Goal: Task Accomplishment & Management: Complete application form

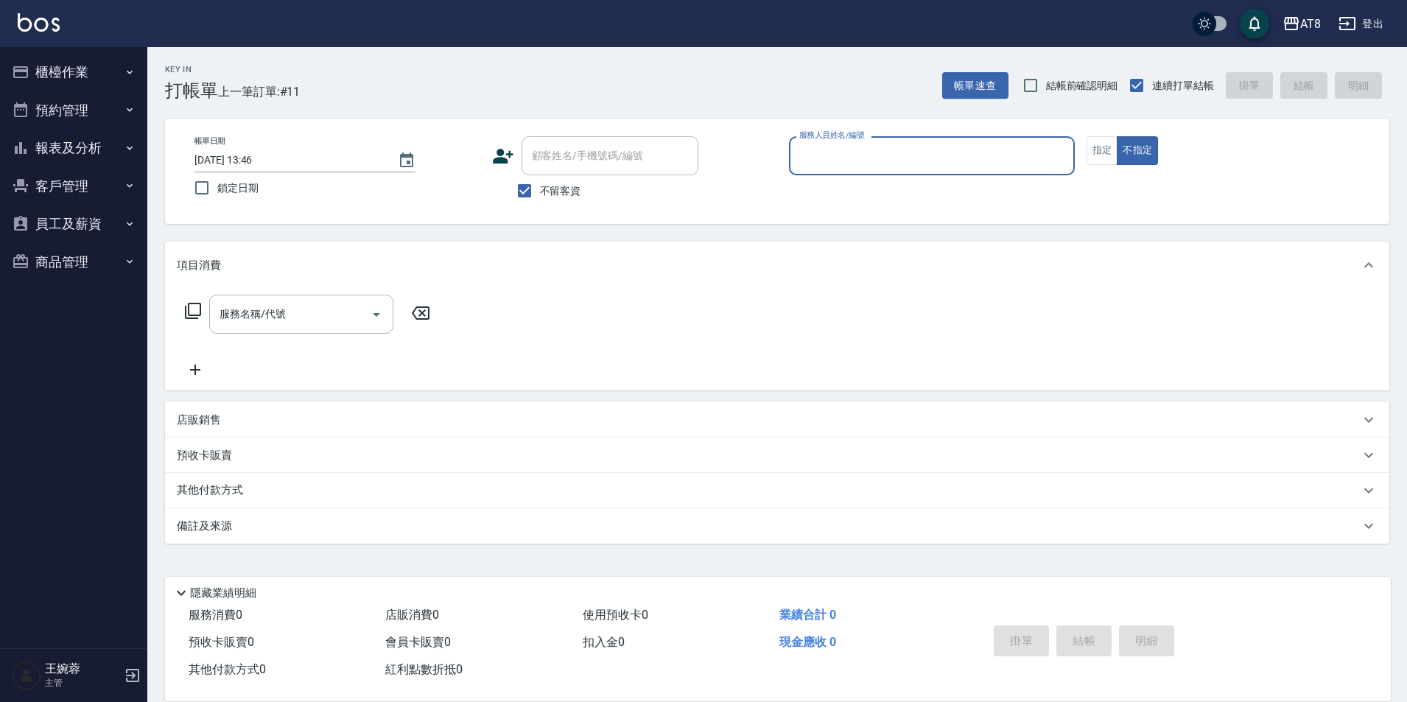
click at [87, 77] on button "櫃檯作業" at bounding box center [74, 72] width 136 height 38
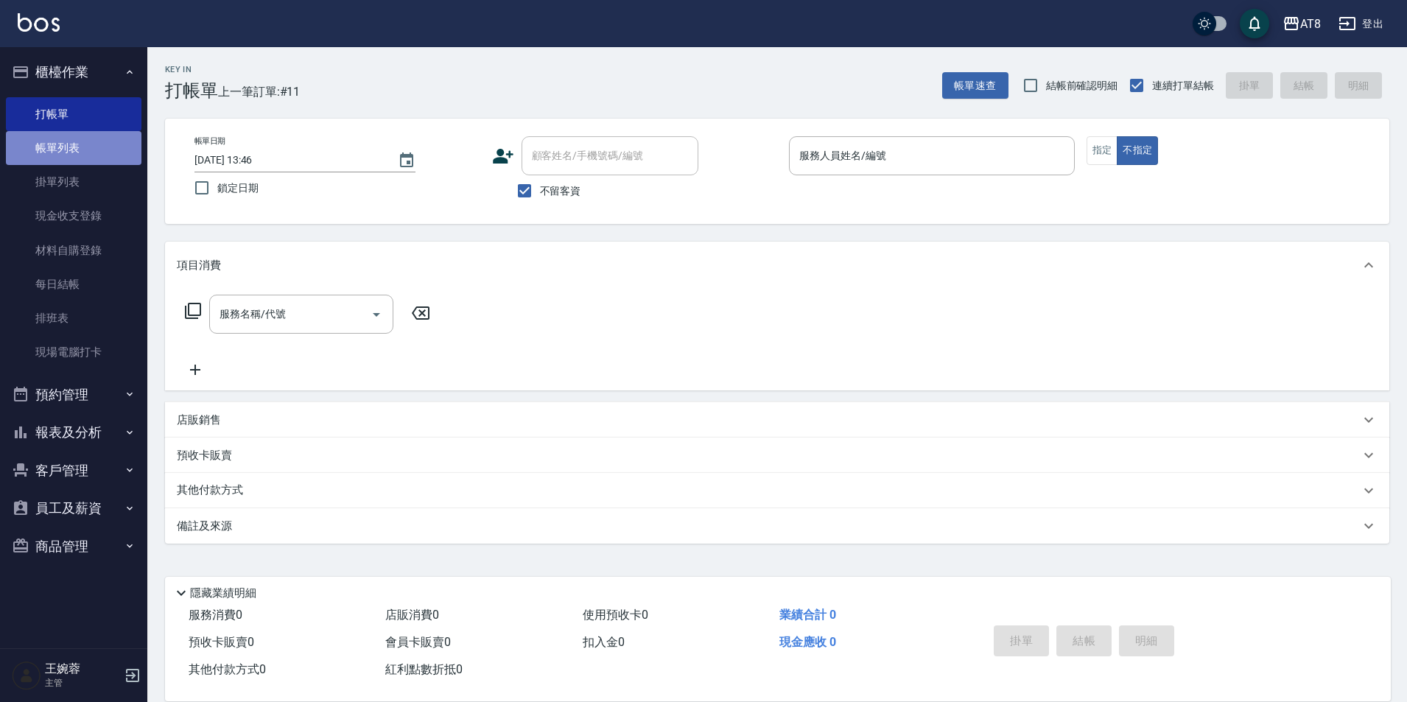
click at [93, 154] on link "帳單列表" at bounding box center [74, 148] width 136 height 34
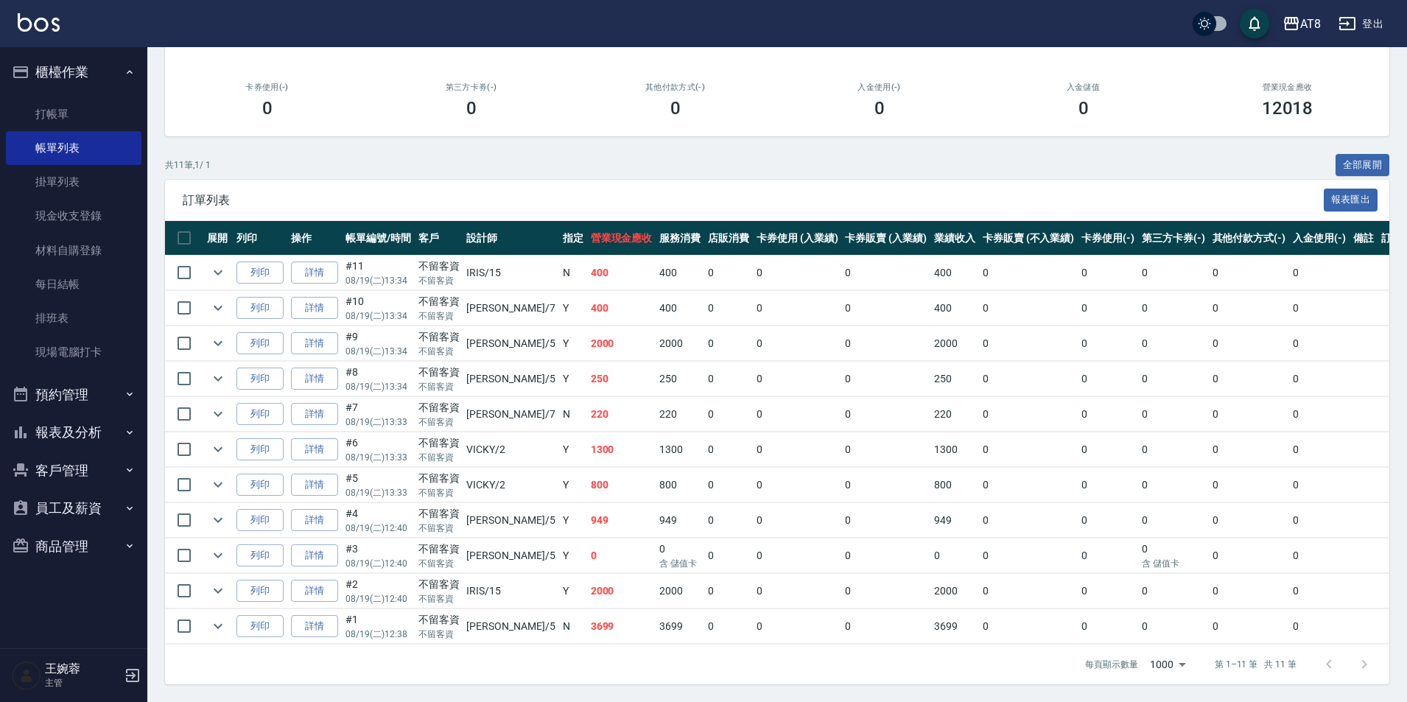
scroll to position [253, 0]
click at [327, 626] on link "詳情" at bounding box center [314, 626] width 47 height 23
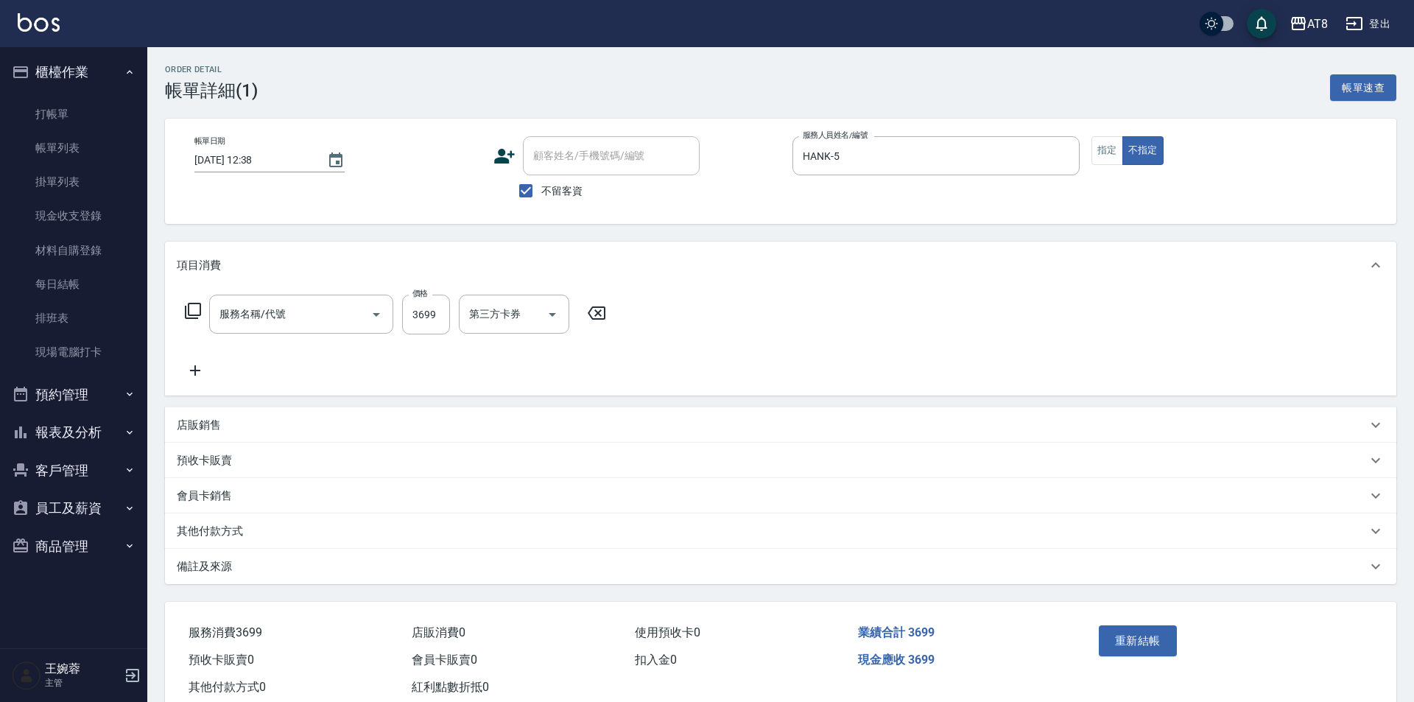
type input "[DATE] 12:38"
checkbox input "true"
type input "HANK-5"
type input "調配燙(33599)"
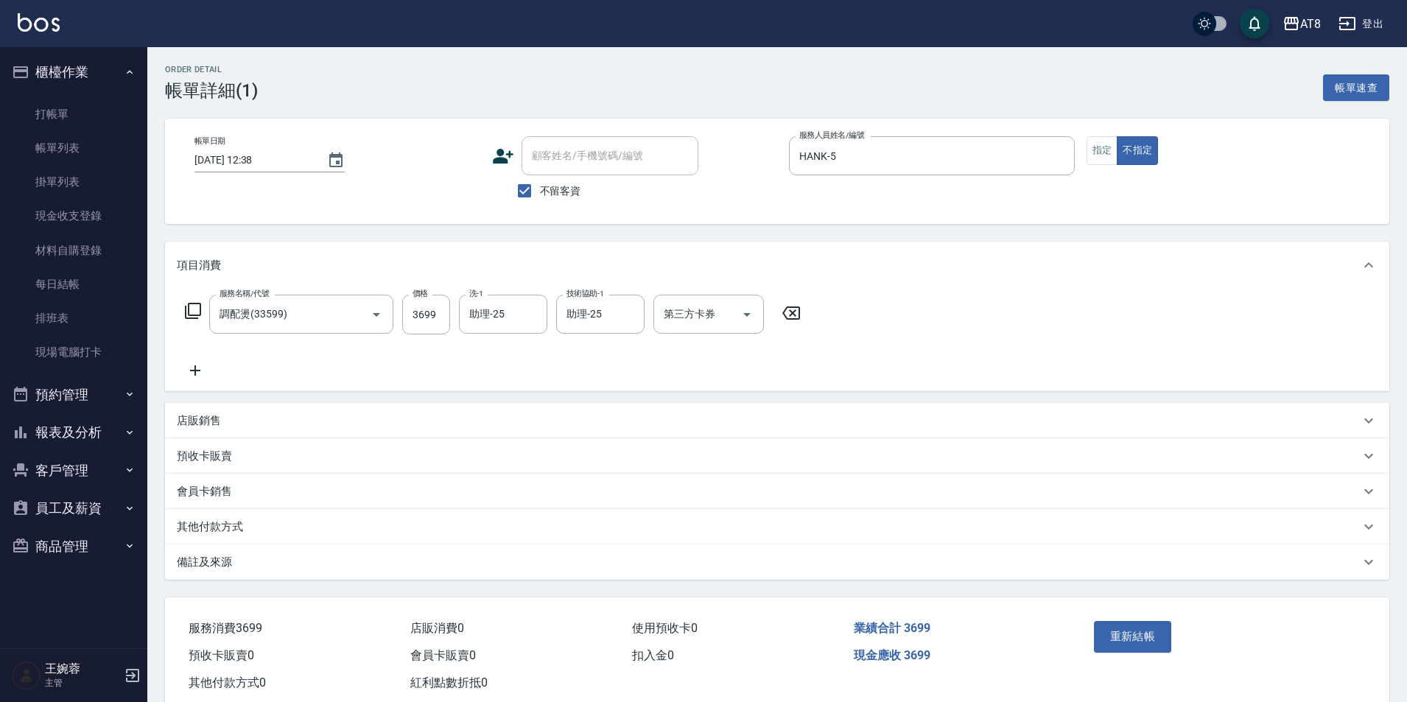
click at [192, 429] on p "店販銷售" at bounding box center [199, 420] width 44 height 15
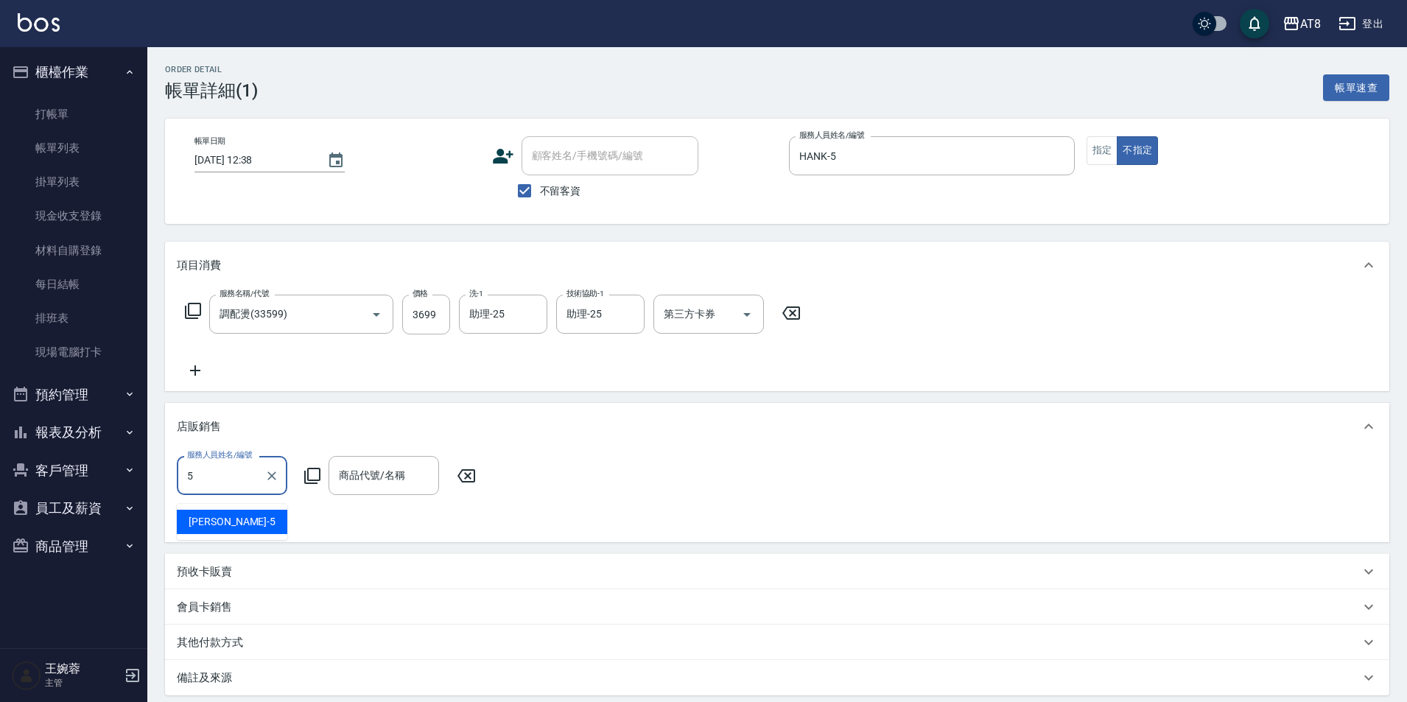
type input "HANK-5"
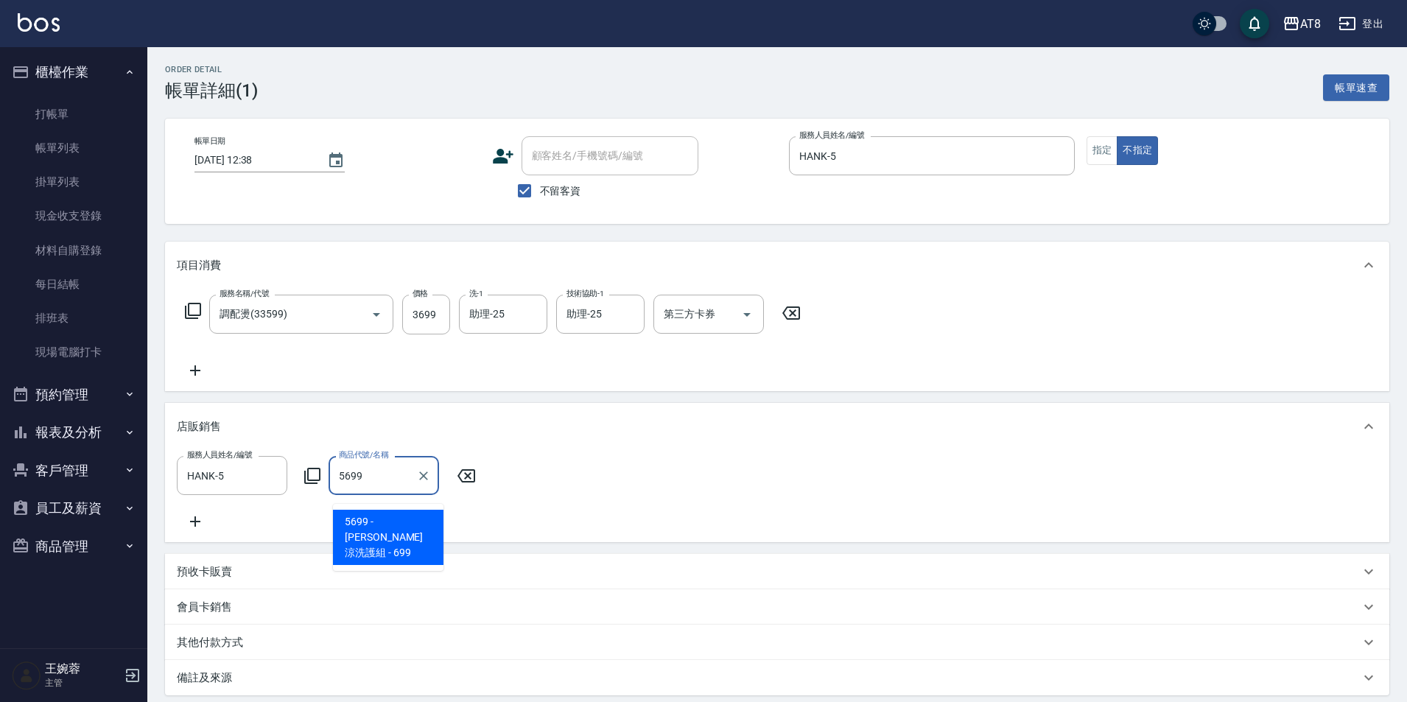
type input "水水沁涼洗護組"
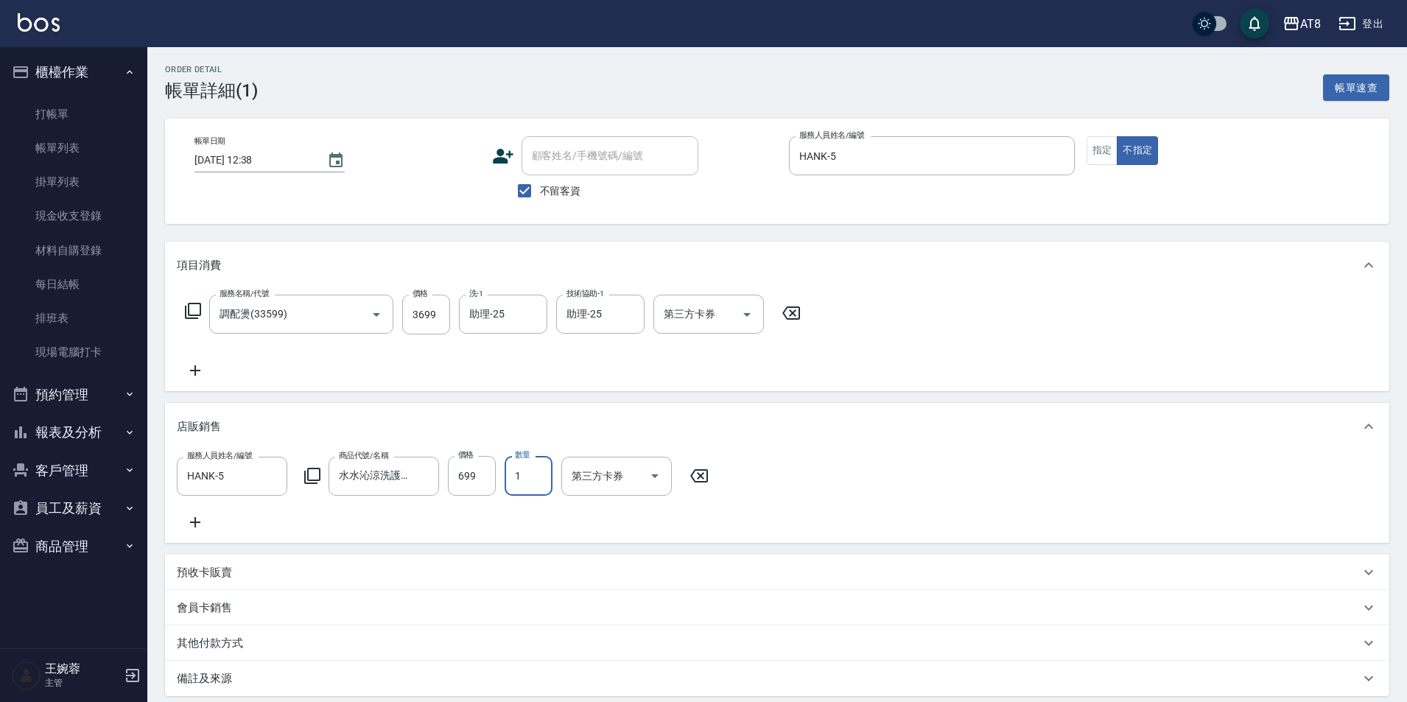
scroll to position [189, 0]
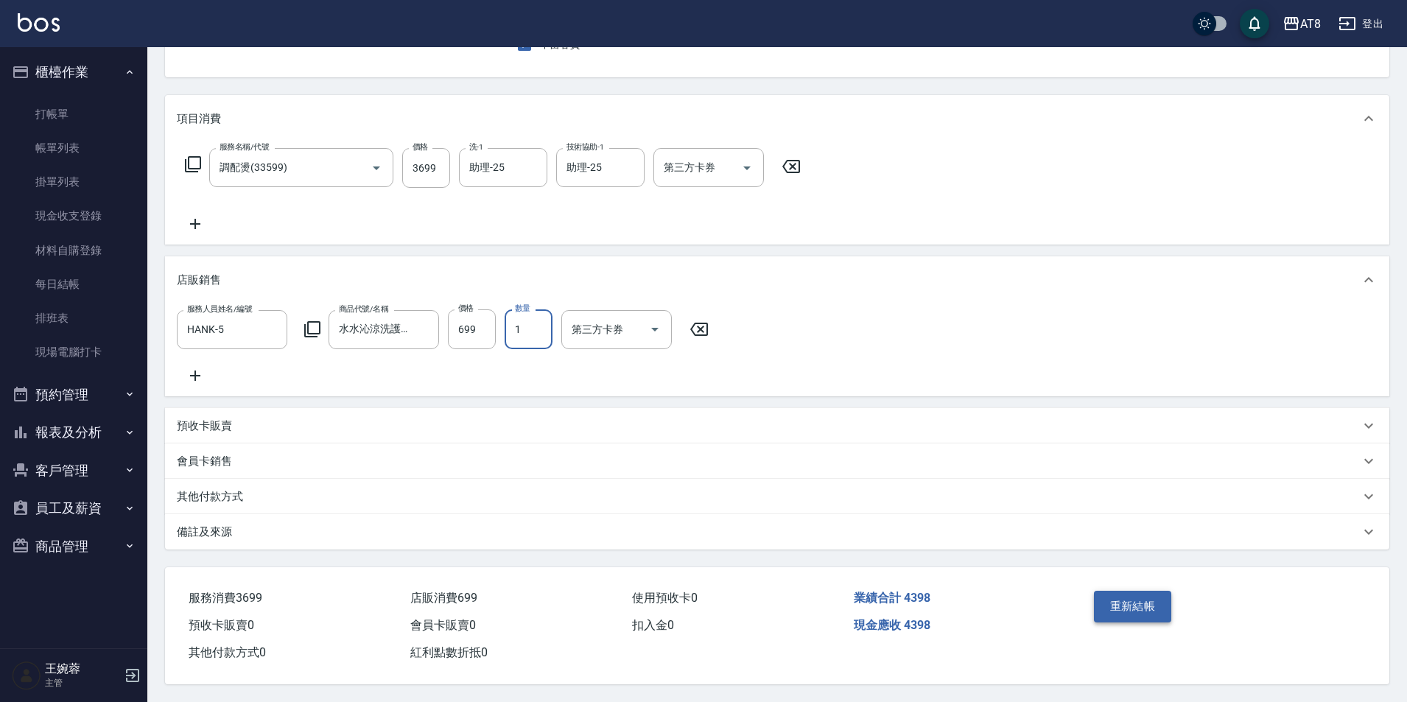
click at [1168, 604] on button "重新結帳" at bounding box center [1133, 606] width 78 height 31
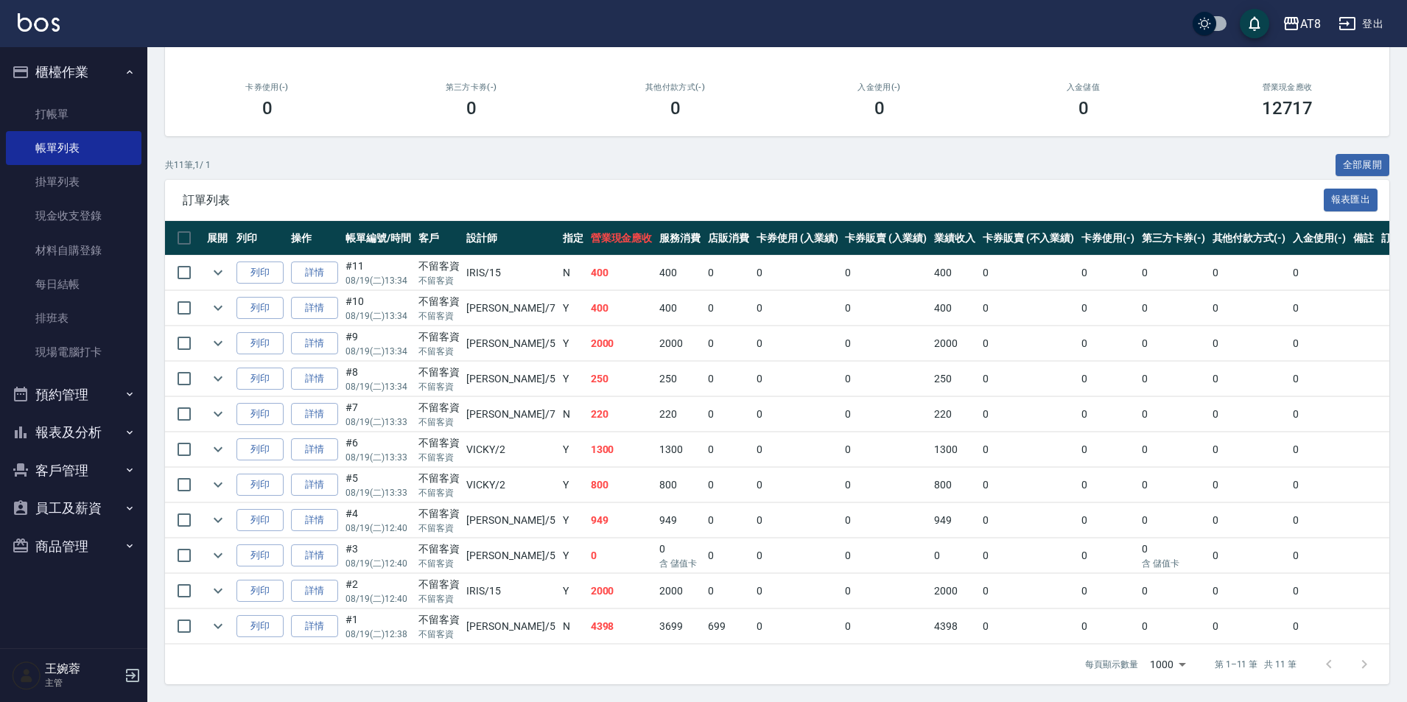
scroll to position [253, 0]
click at [321, 438] on link "詳情" at bounding box center [314, 449] width 47 height 23
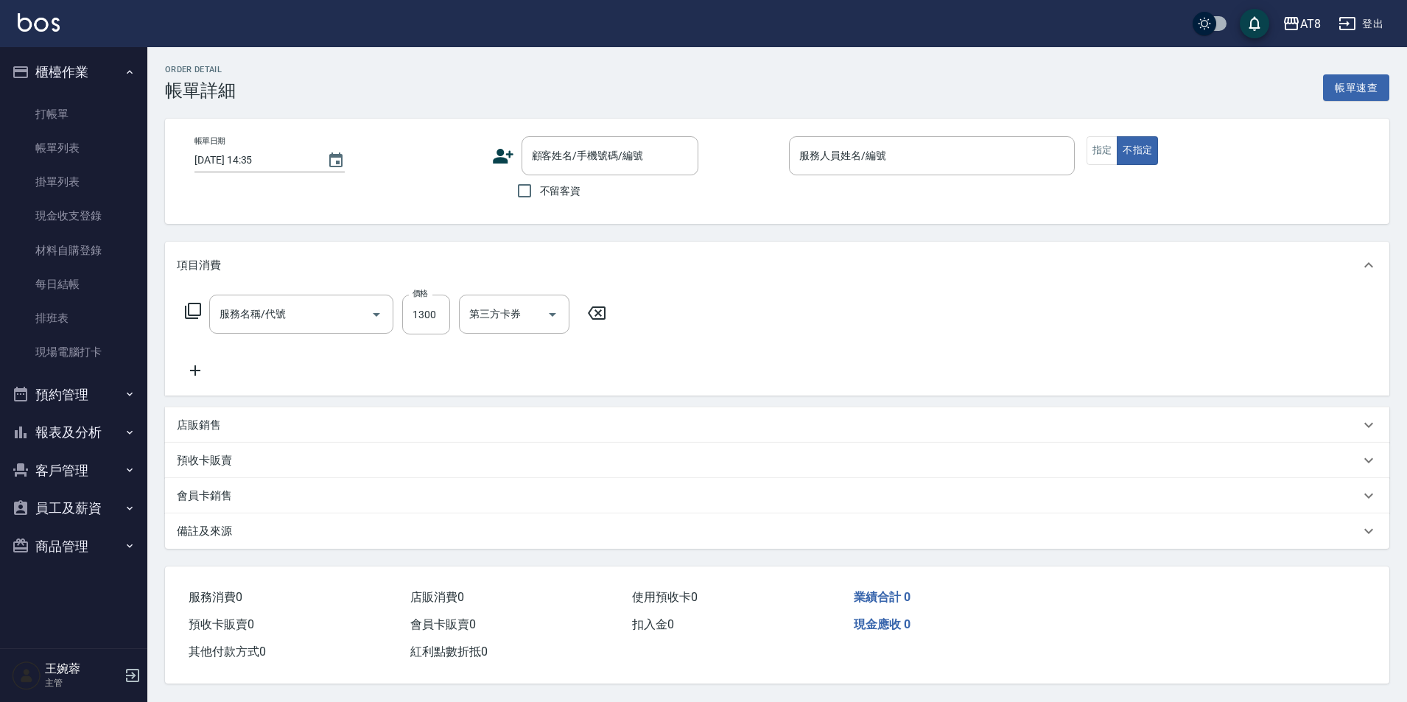
type input "[DATE] 13:33"
checkbox input "true"
type input "VICKY-2"
type input "染髮(41300)"
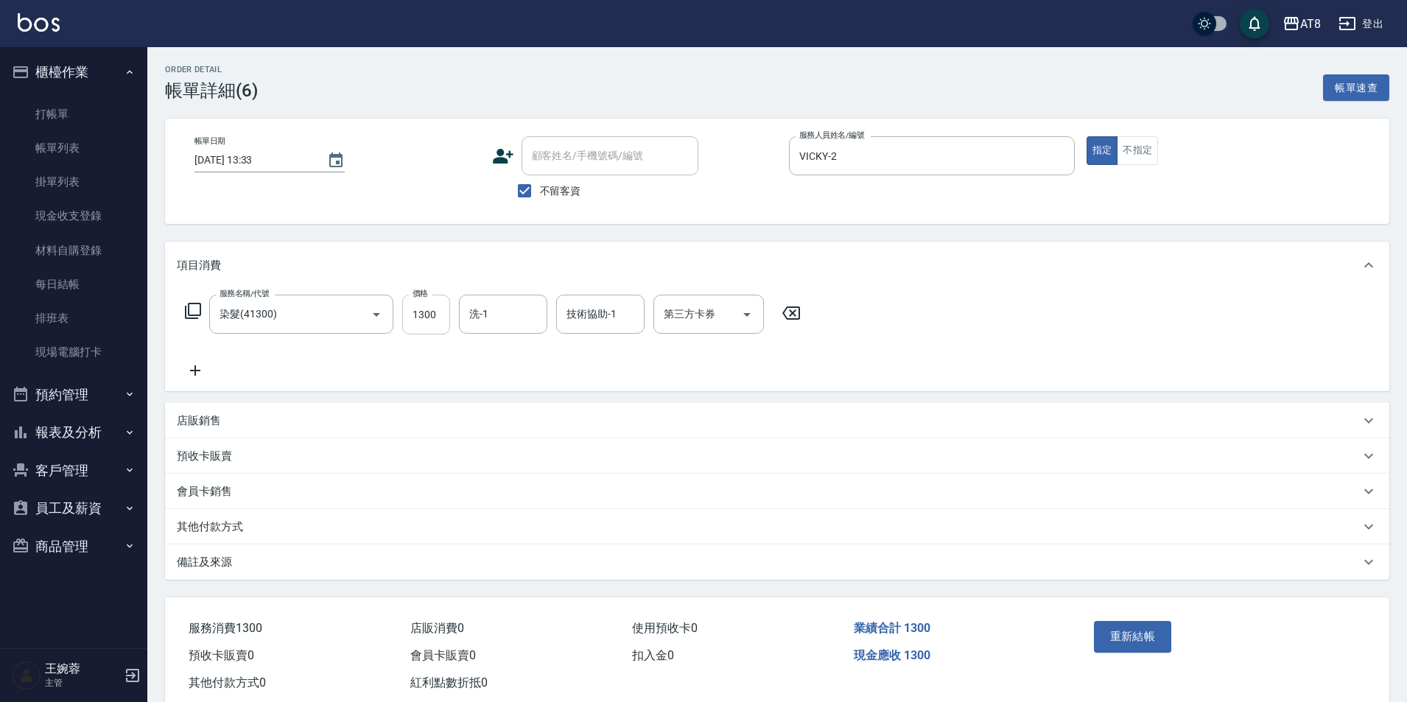
click at [438, 326] on input "1300" at bounding box center [426, 315] width 48 height 40
type input "1500"
type input "助理-25"
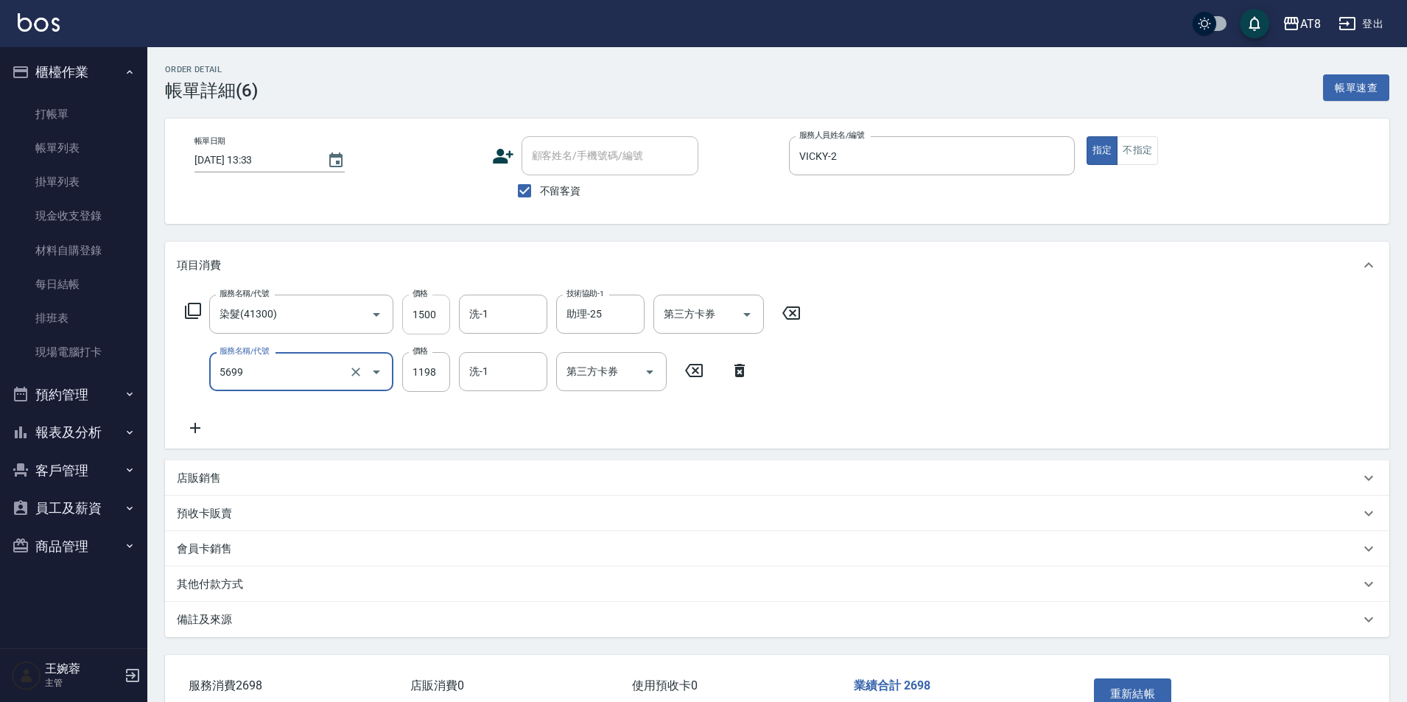
type input "水沁涼套餐(5699)"
type input "1198"
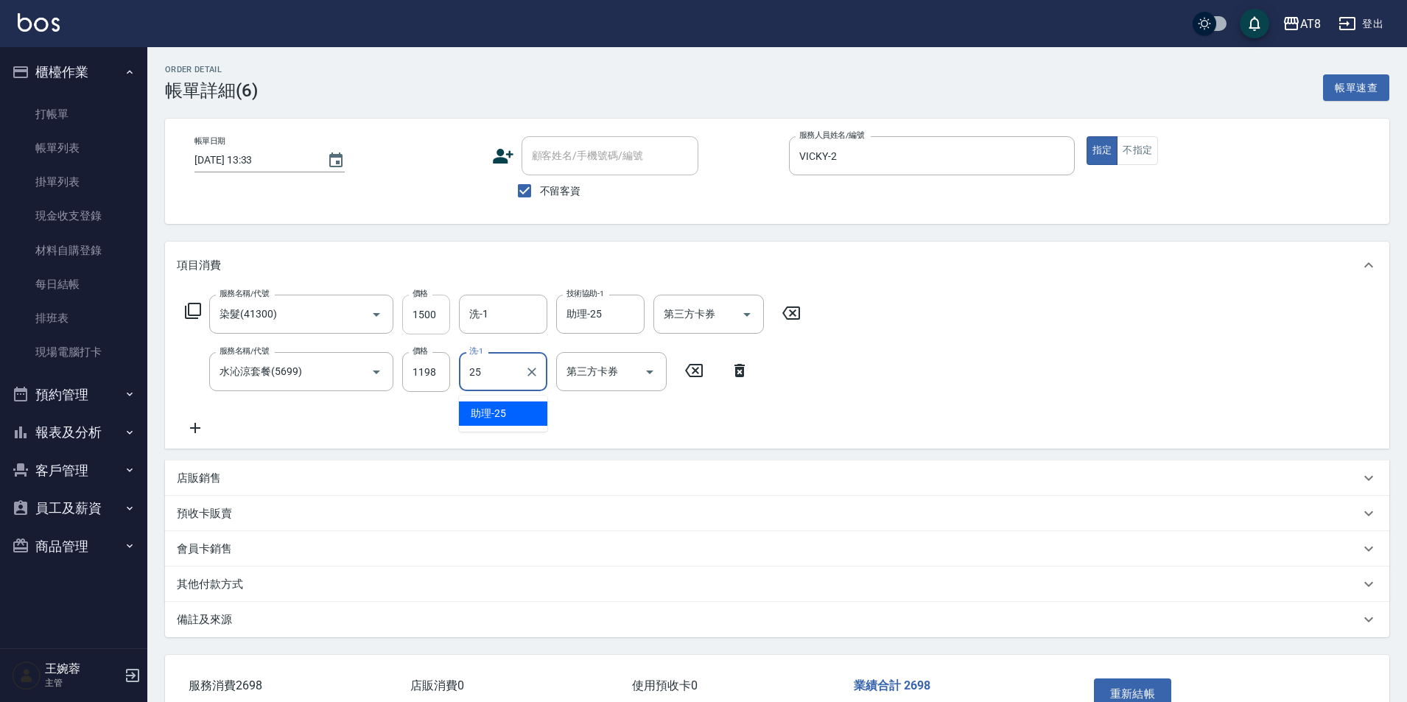
type input "助理-25"
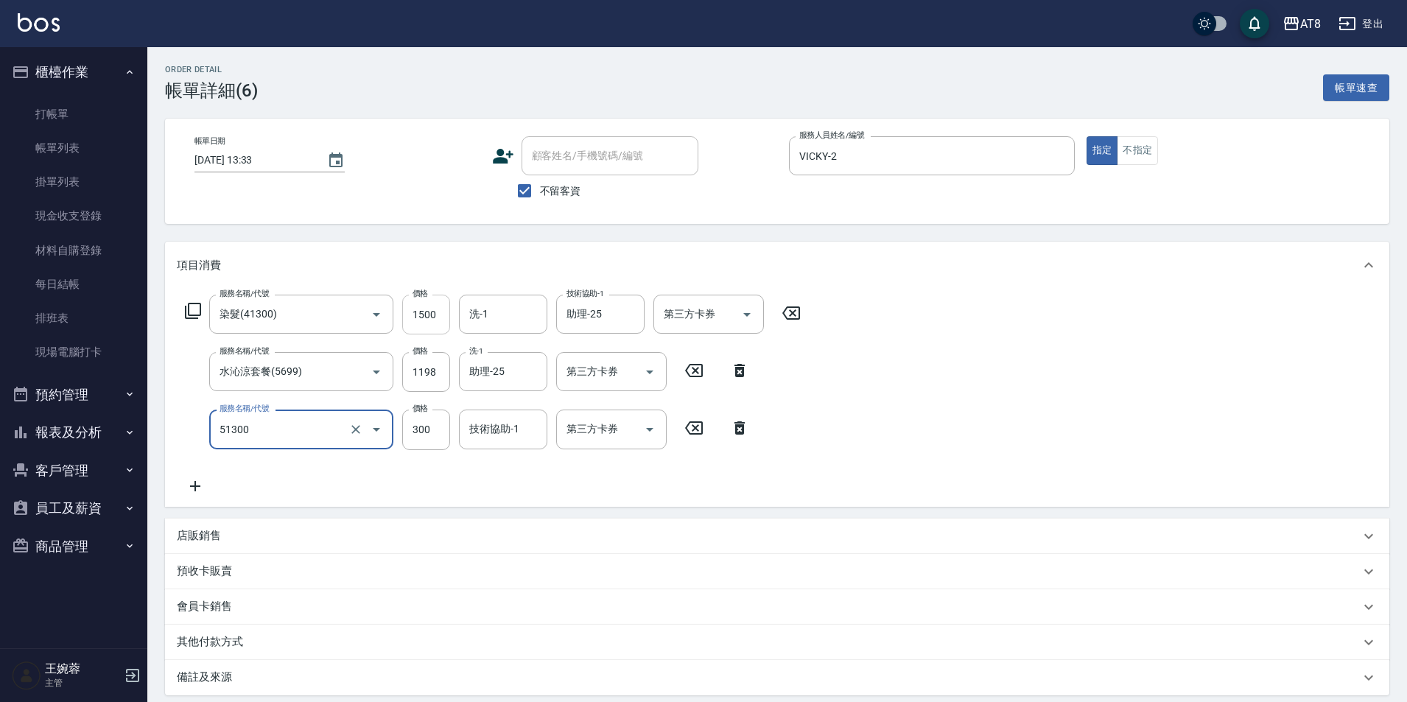
type input "頭皮隔離(51300)"
type input "200"
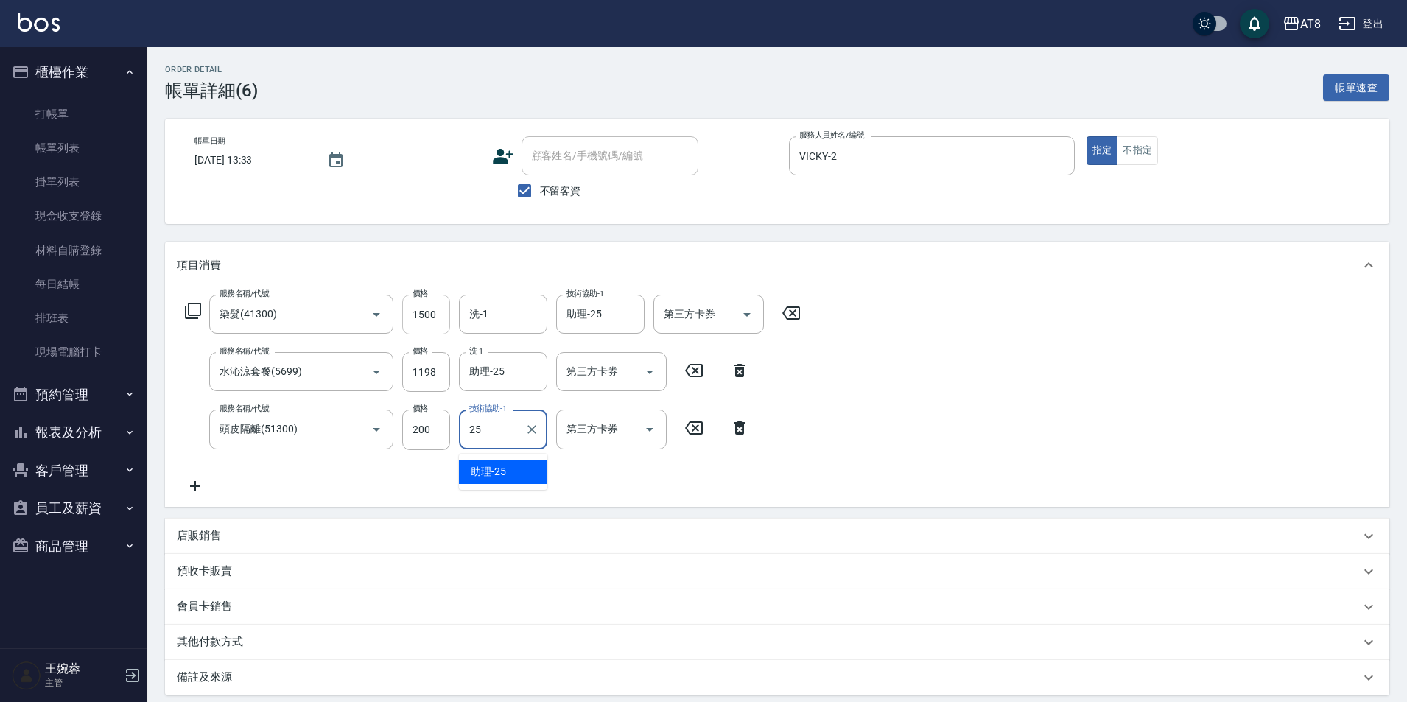
type input "助理-25"
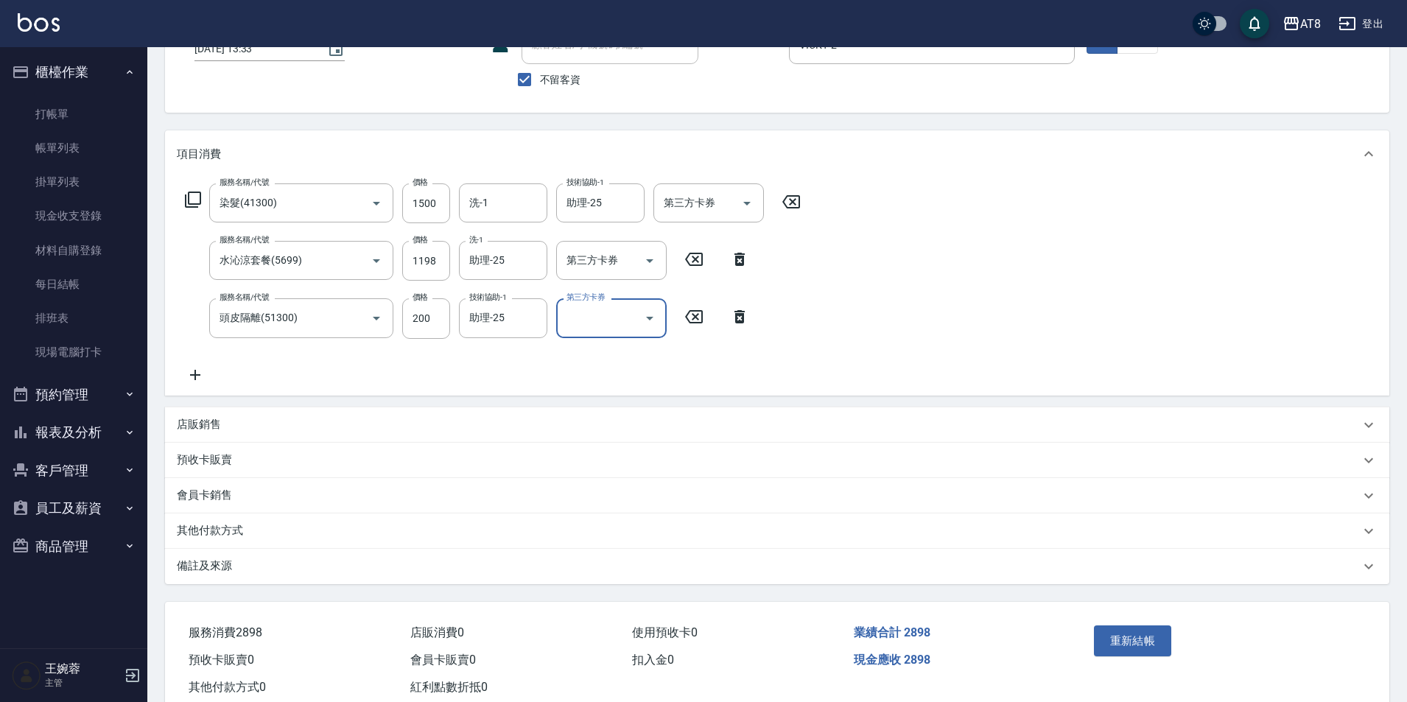
scroll to position [151, 0]
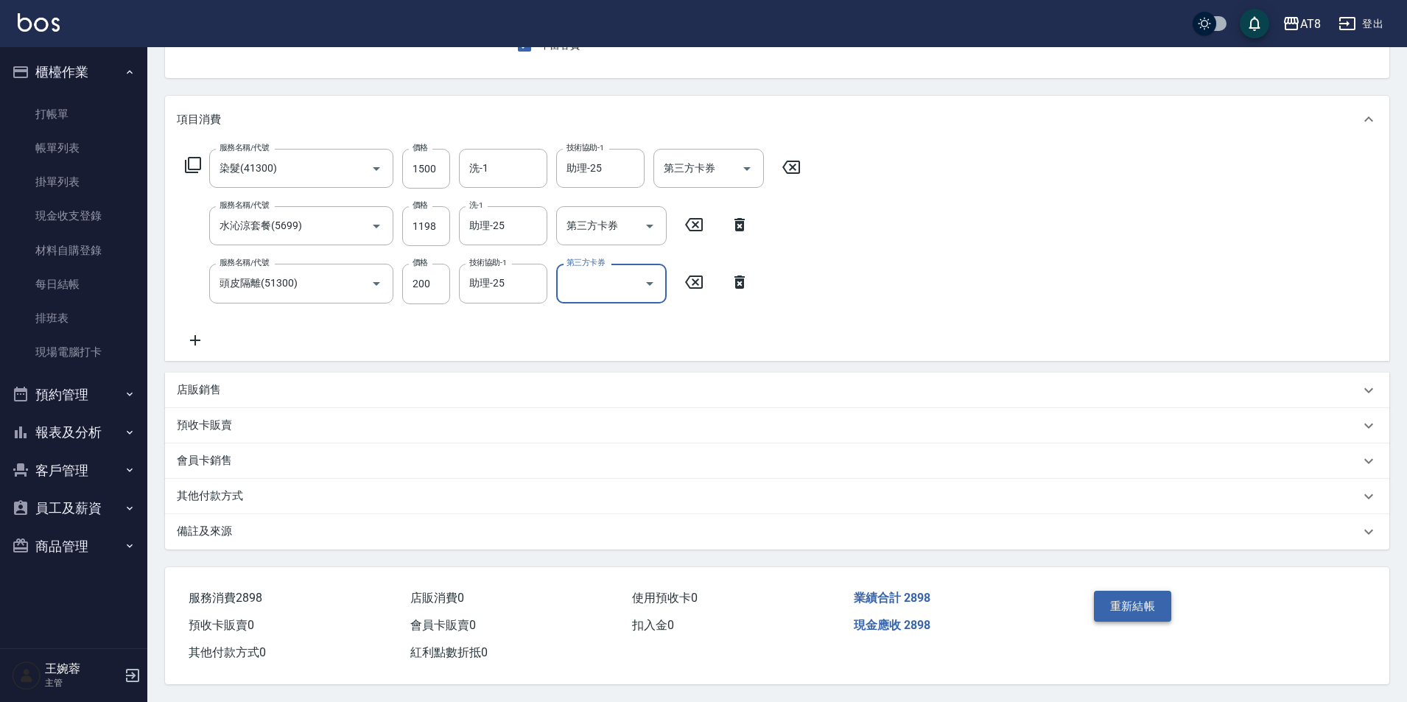
click at [1146, 617] on button "重新結帳" at bounding box center [1133, 606] width 78 height 31
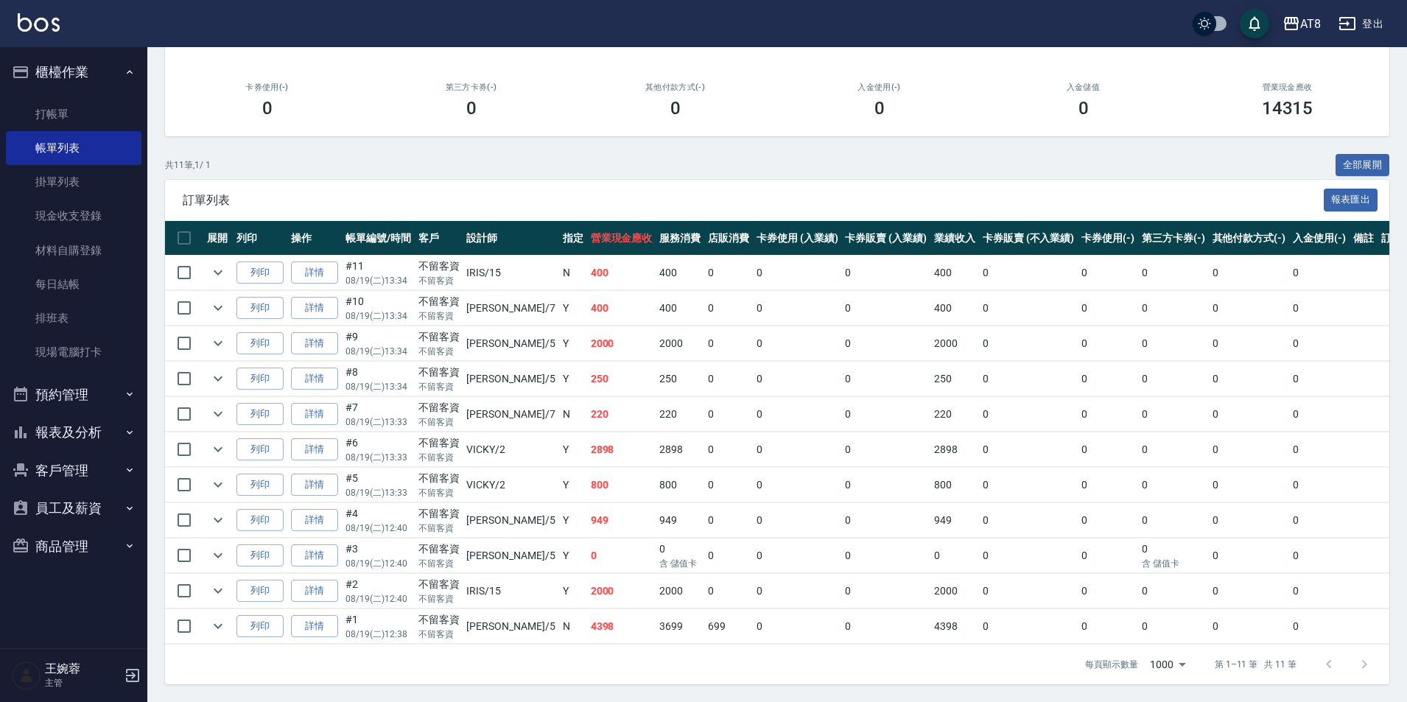
scroll to position [253, 0]
click at [333, 297] on link "詳情" at bounding box center [314, 308] width 47 height 23
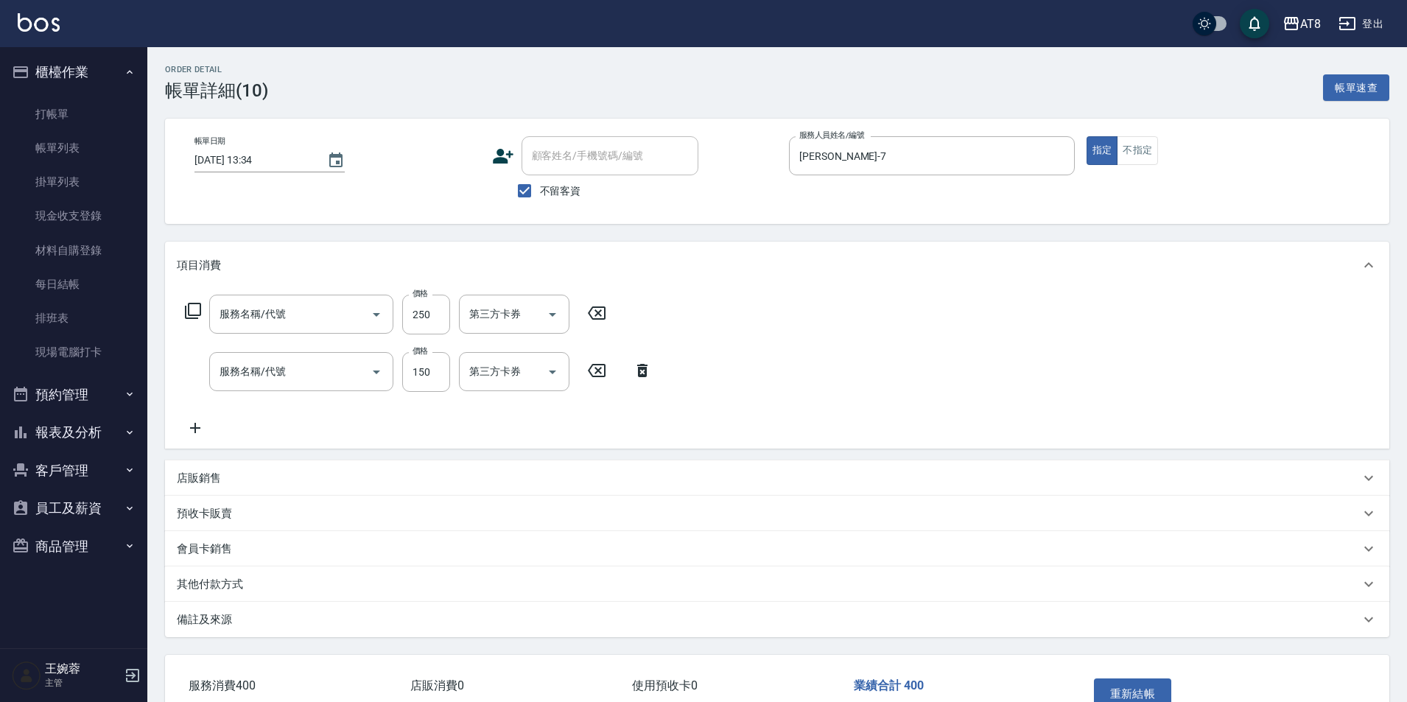
type input "[DATE] 13:34"
checkbox input "true"
type input "[PERSON_NAME]-7"
type input "剪髮(2250)"
type input "洗髮(1150)"
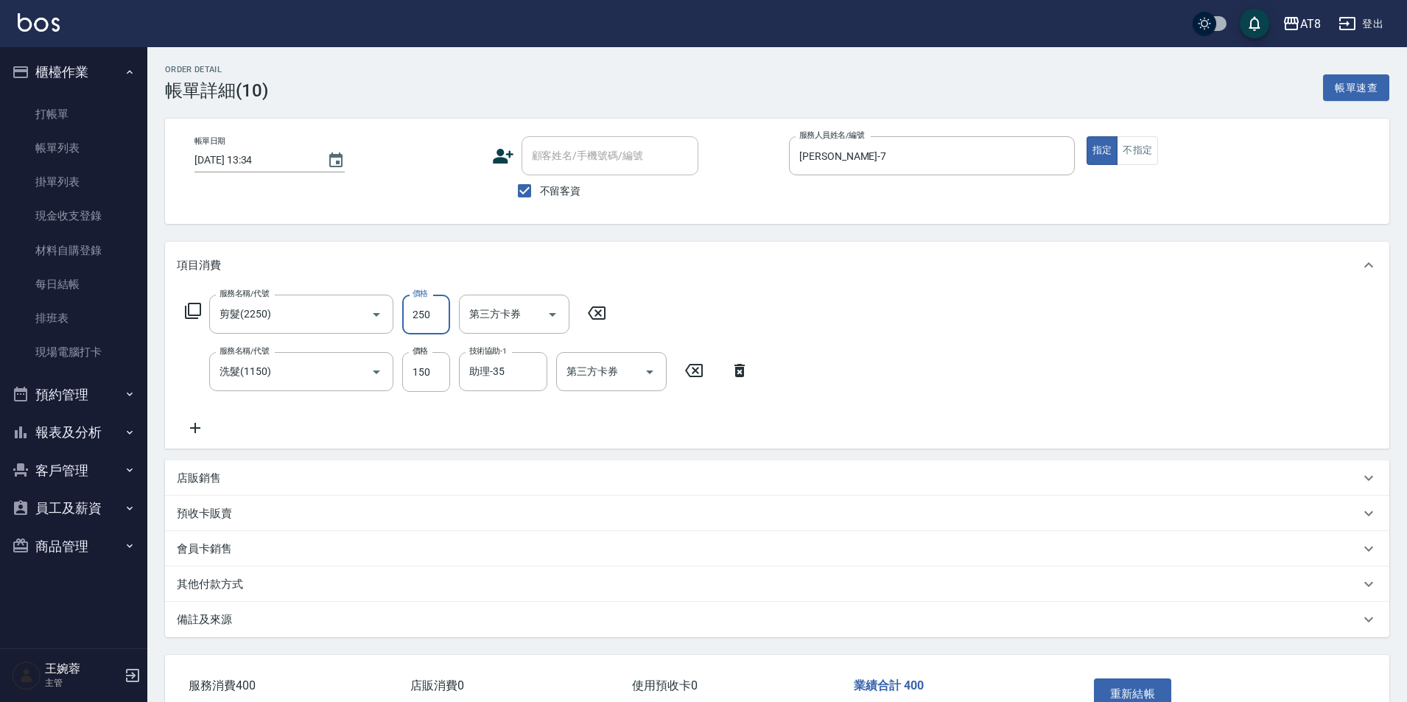
click at [418, 318] on input "250" at bounding box center [426, 315] width 48 height 40
type input "300"
click at [934, 348] on div "服務名稱/代號 剪髮(2250) 服務名稱/代號 價格 300 價格 第三方卡券 第三方卡券 服務名稱/代號 洗髮(1150) 服務名稱/代號 價格 150 …" at bounding box center [777, 369] width 1224 height 160
click at [1146, 686] on div "重新結帳" at bounding box center [1154, 704] width 133 height 64
click at [1142, 686] on div "重新結帳" at bounding box center [1154, 704] width 133 height 64
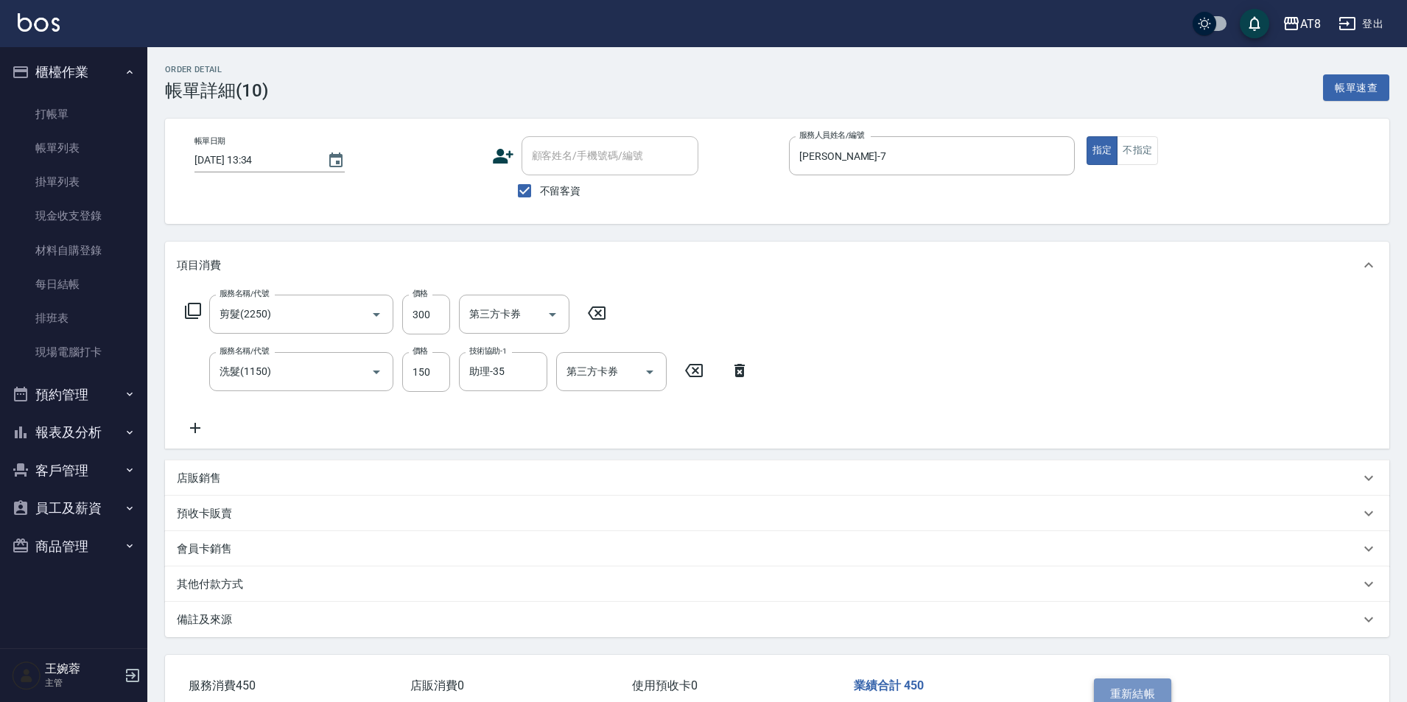
click at [1142, 690] on button "重新結帳" at bounding box center [1133, 693] width 78 height 31
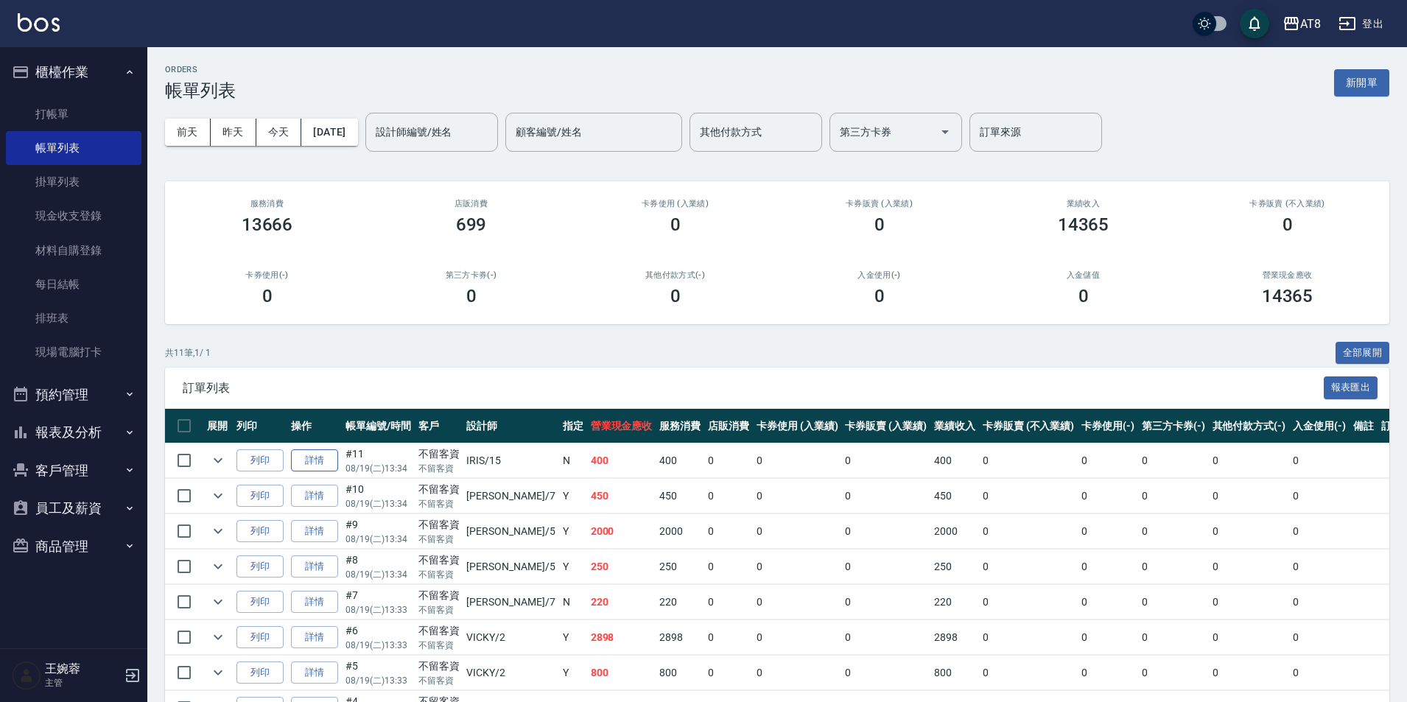
click at [324, 470] on link "詳情" at bounding box center [314, 460] width 47 height 23
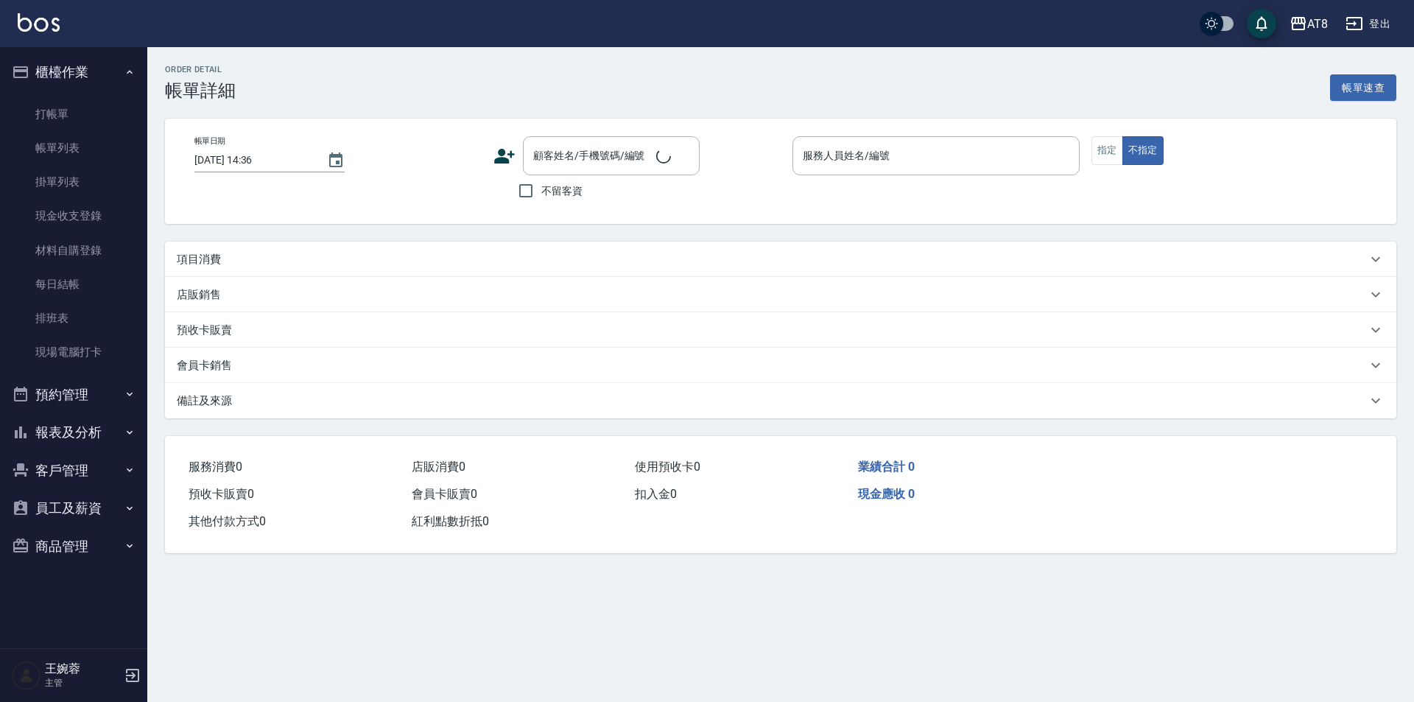
type input "[DATE] 13:34"
checkbox input "true"
type input "IRIS-15"
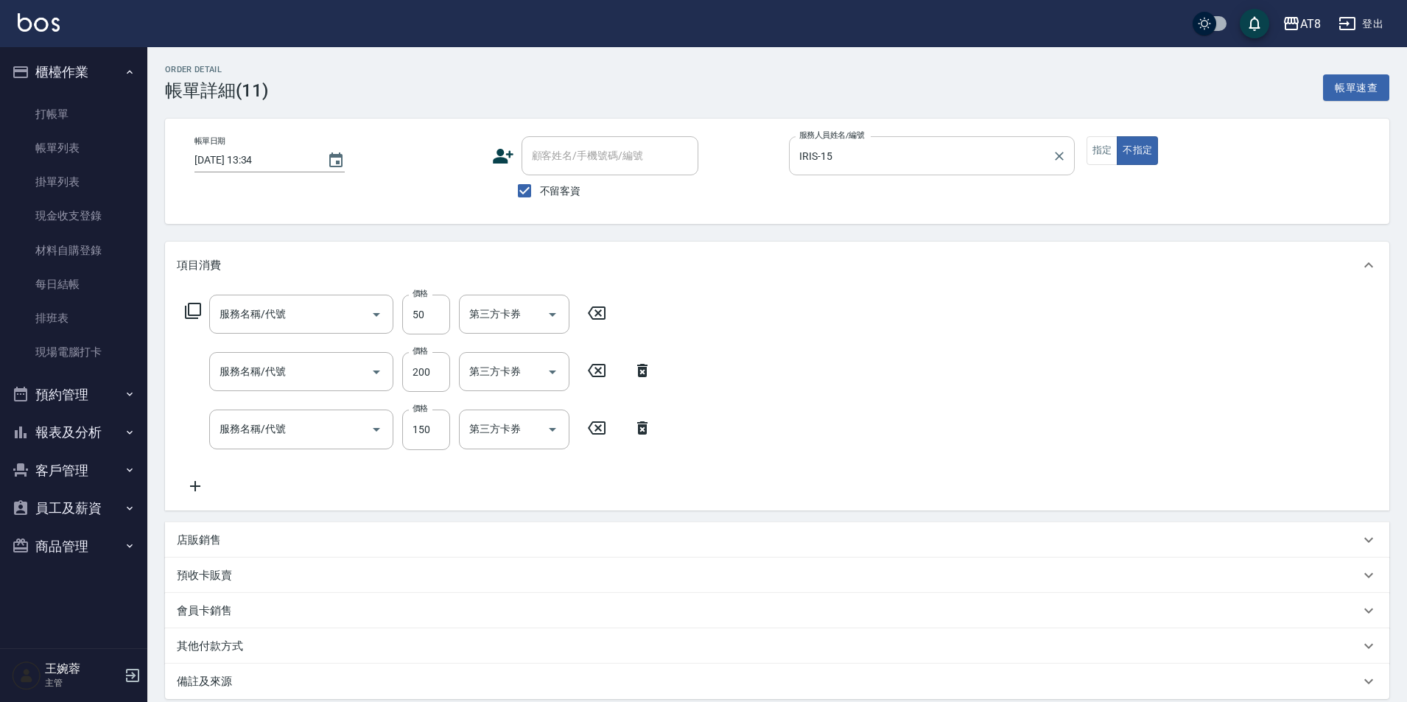
type input "精油或深層(550)"
type input "剪髮(2200)"
type input "洗髮(1150)"
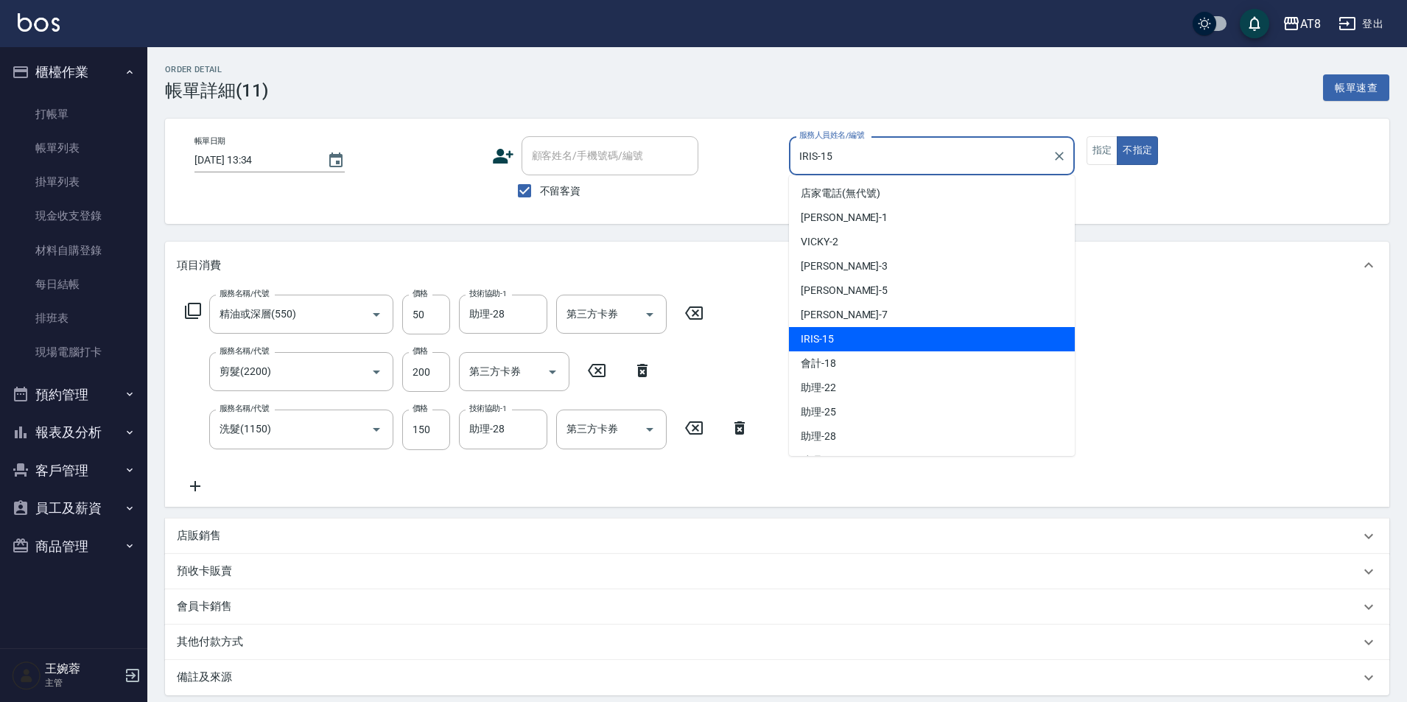
click at [968, 155] on input "IRIS-15" at bounding box center [920, 156] width 250 height 26
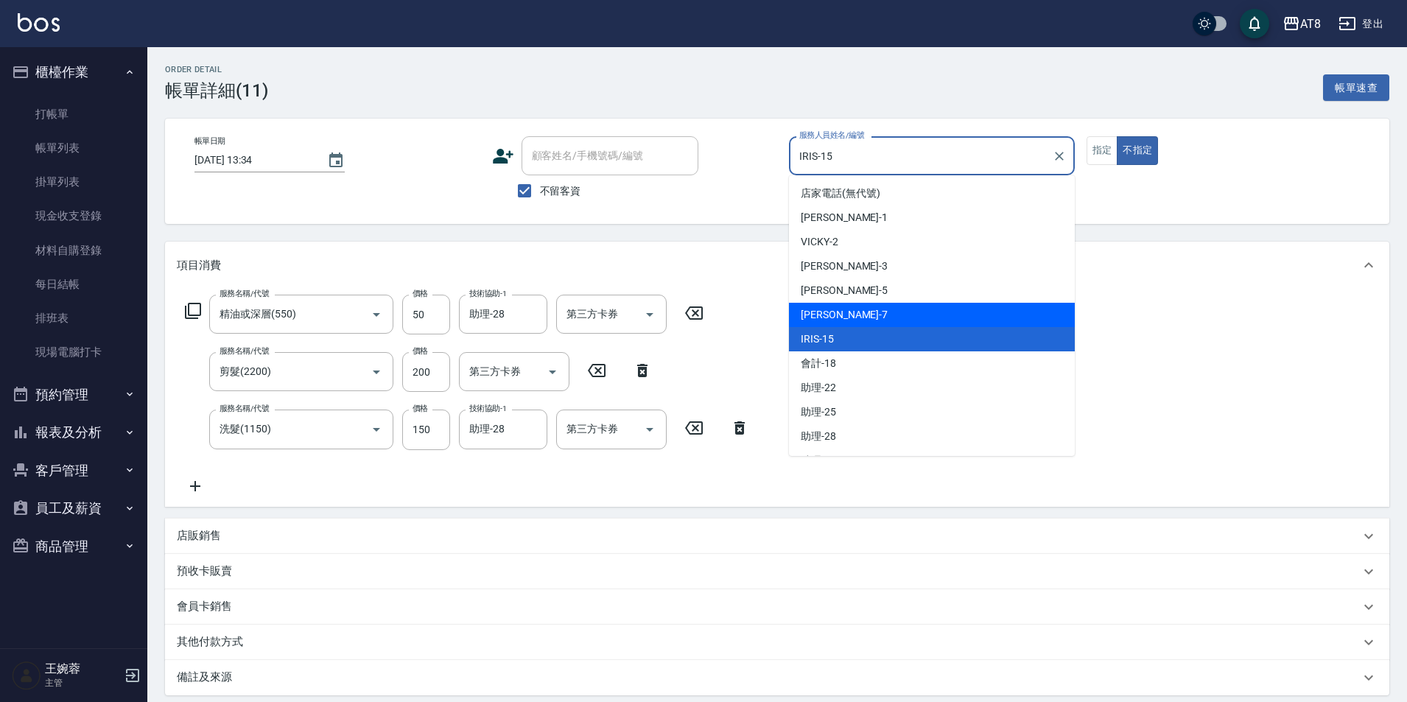
click at [912, 308] on div "[PERSON_NAME] -7" at bounding box center [932, 315] width 286 height 24
type input "[PERSON_NAME]-7"
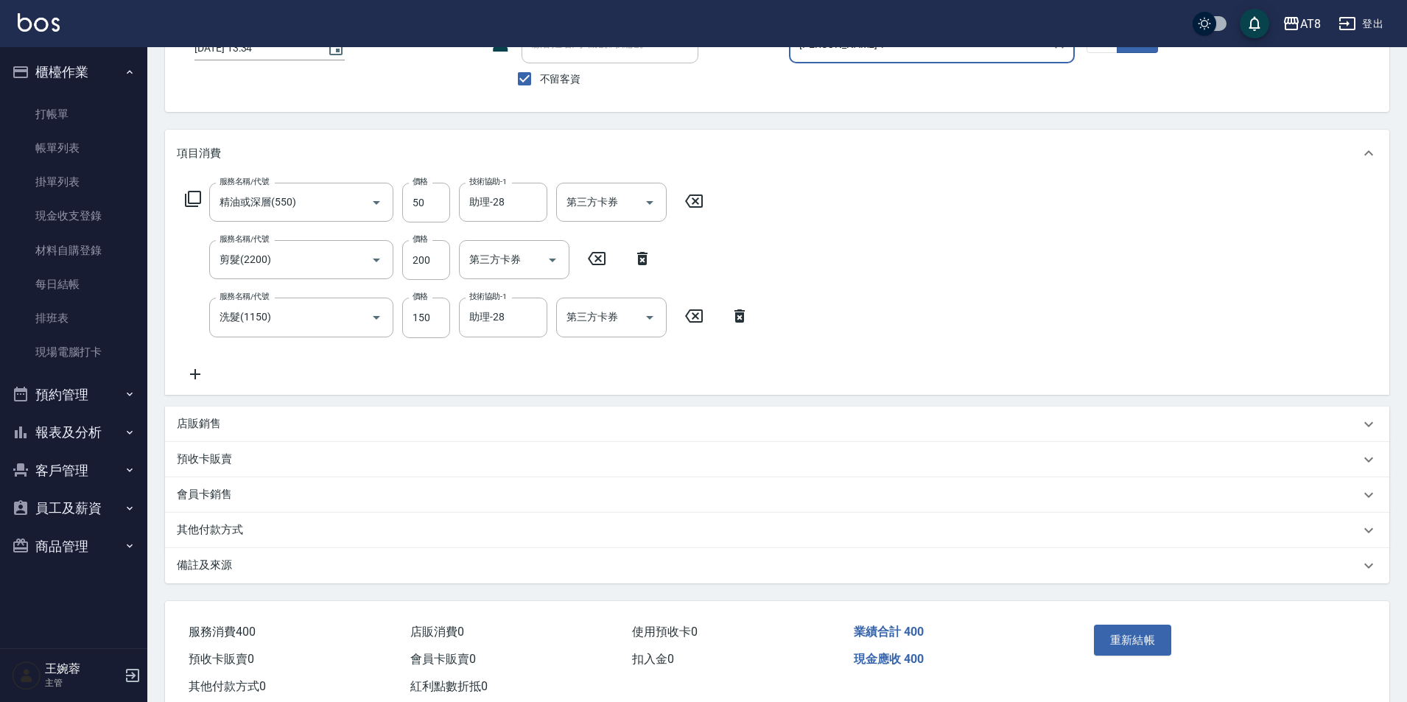
scroll to position [172, 0]
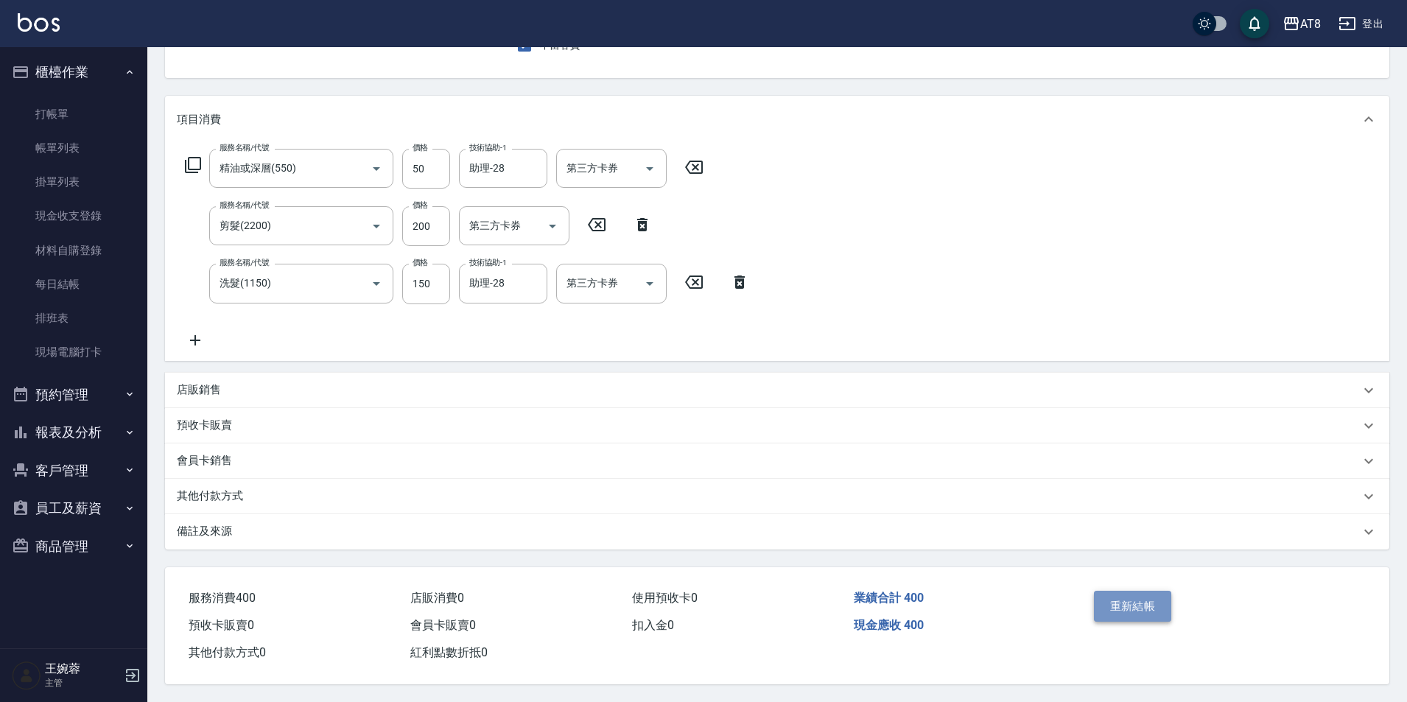
click at [1131, 591] on button "重新結帳" at bounding box center [1133, 606] width 78 height 31
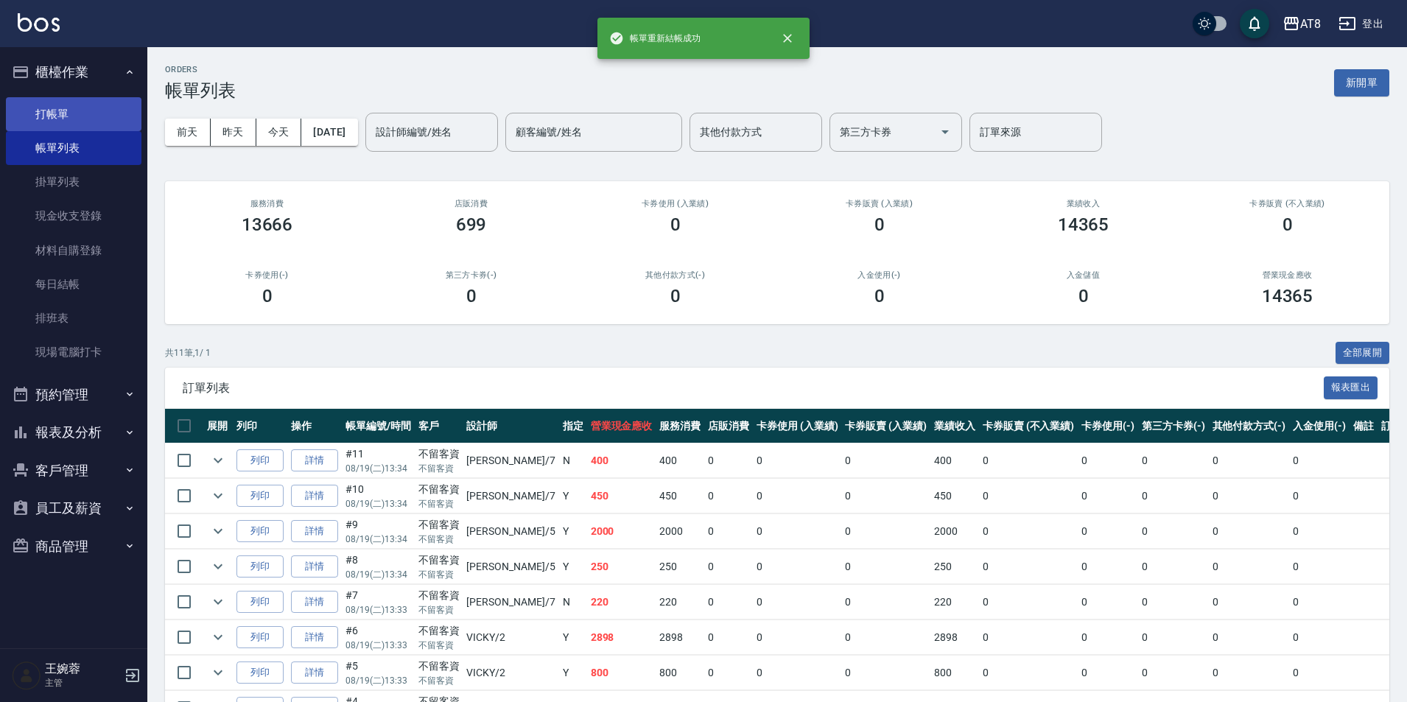
click at [80, 107] on link "打帳單" at bounding box center [74, 114] width 136 height 34
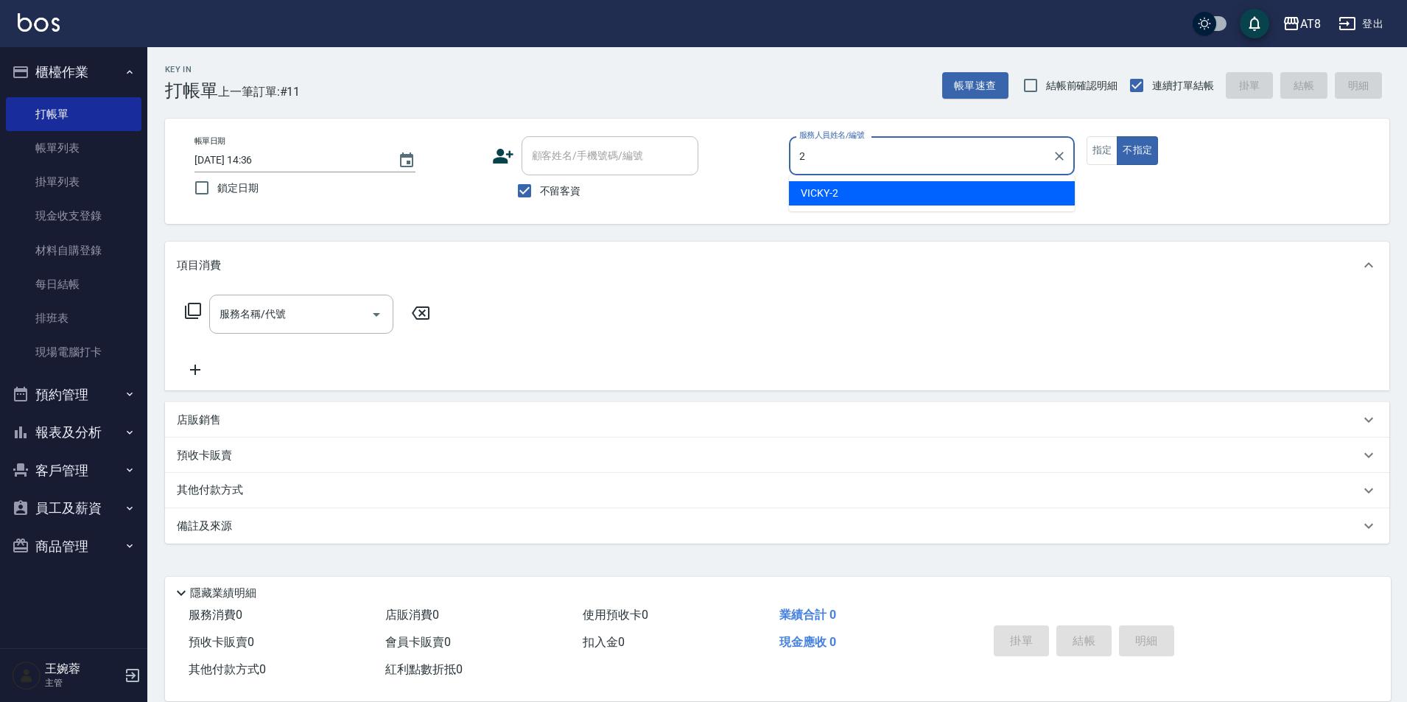
type input "VICKY-2"
type button "false"
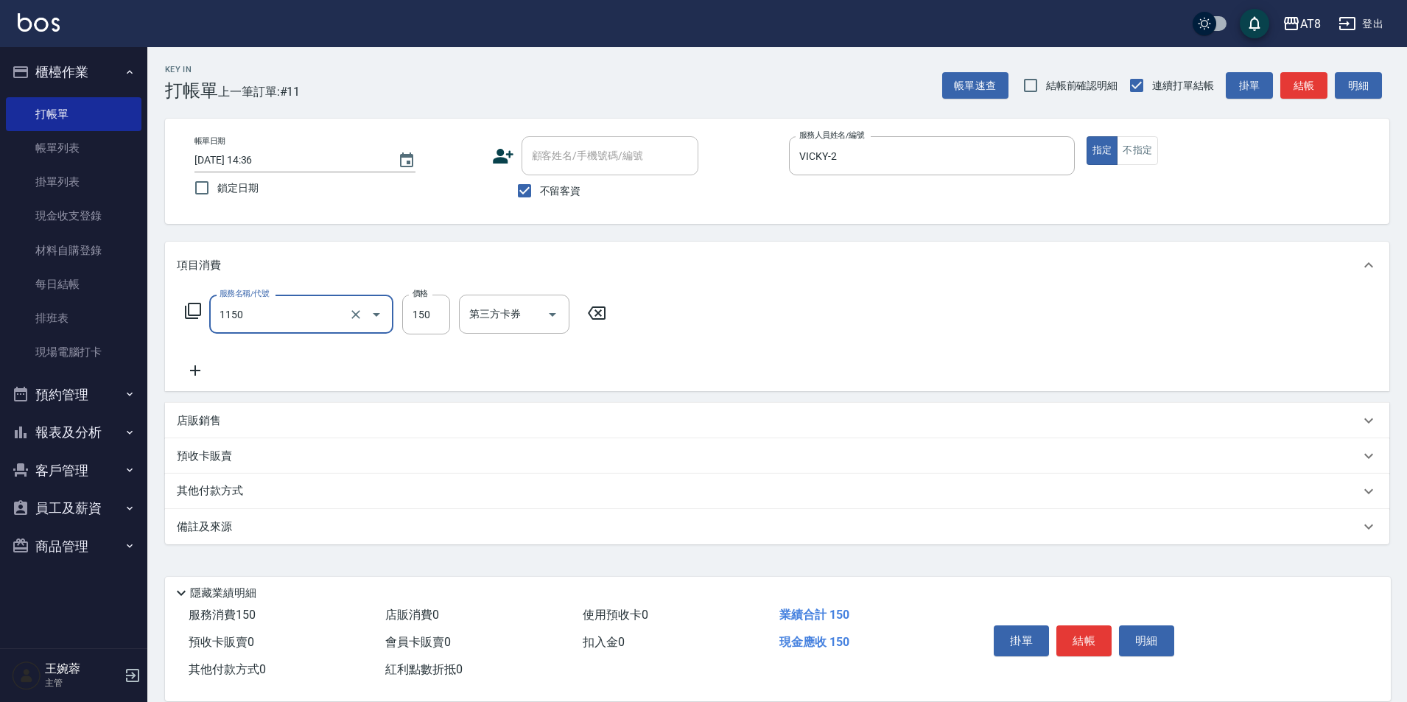
type input "洗髮(1150)"
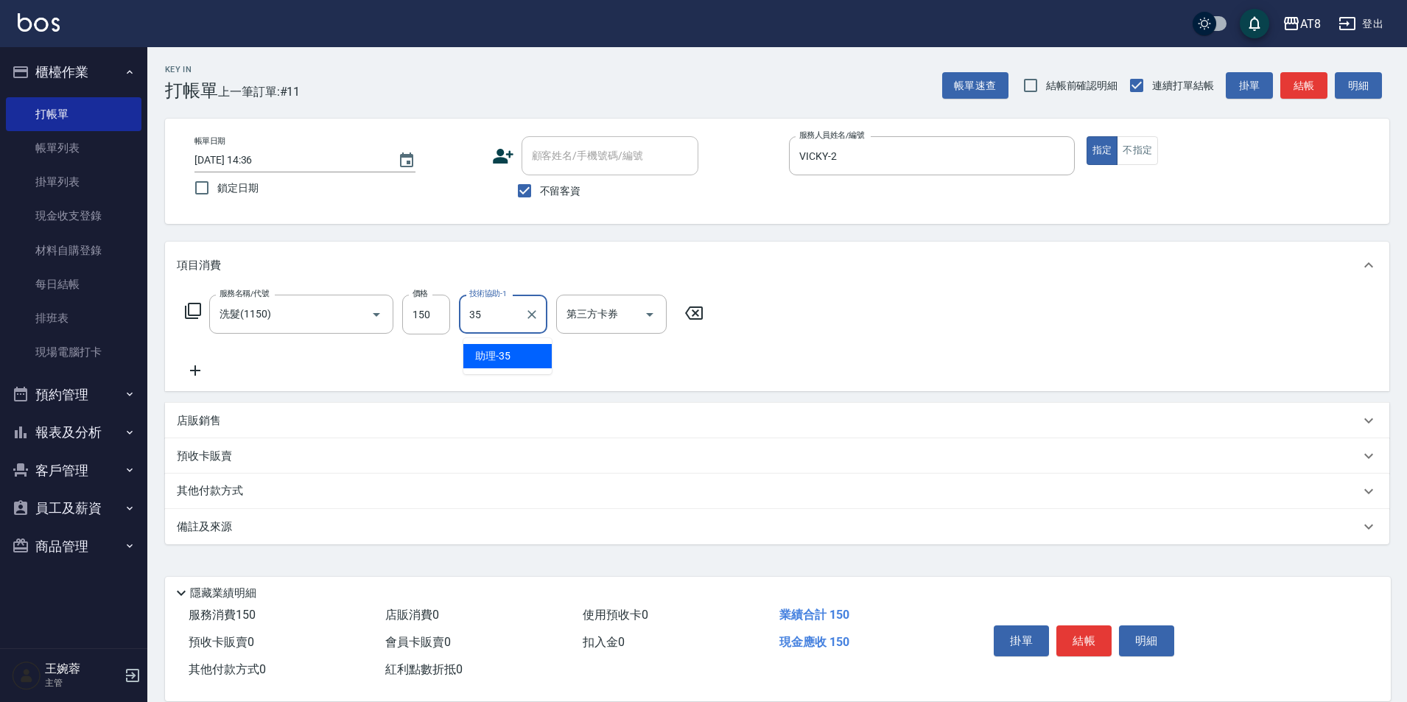
scroll to position [8, 0]
click at [350, 313] on icon "Clear" at bounding box center [355, 314] width 15 height 15
type input "35"
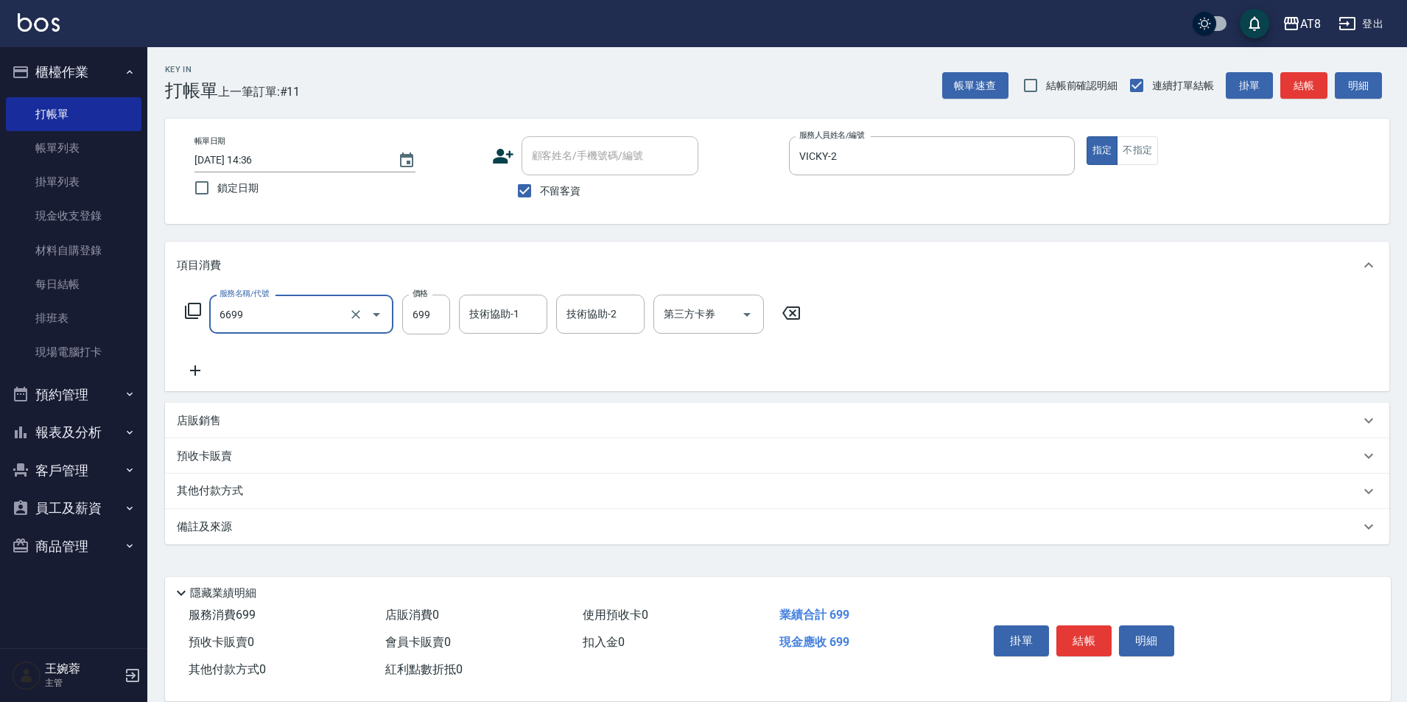
type input "SPA699(6699)"
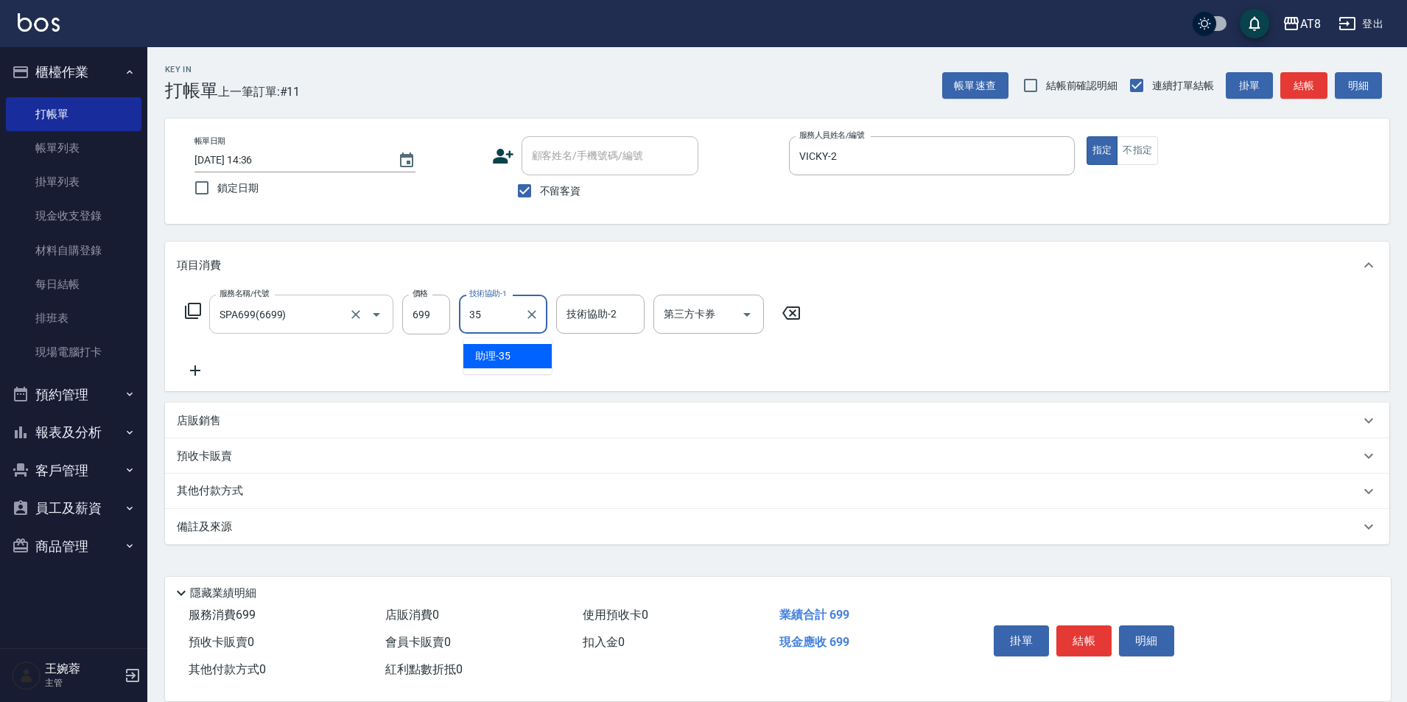
type input "助理-35"
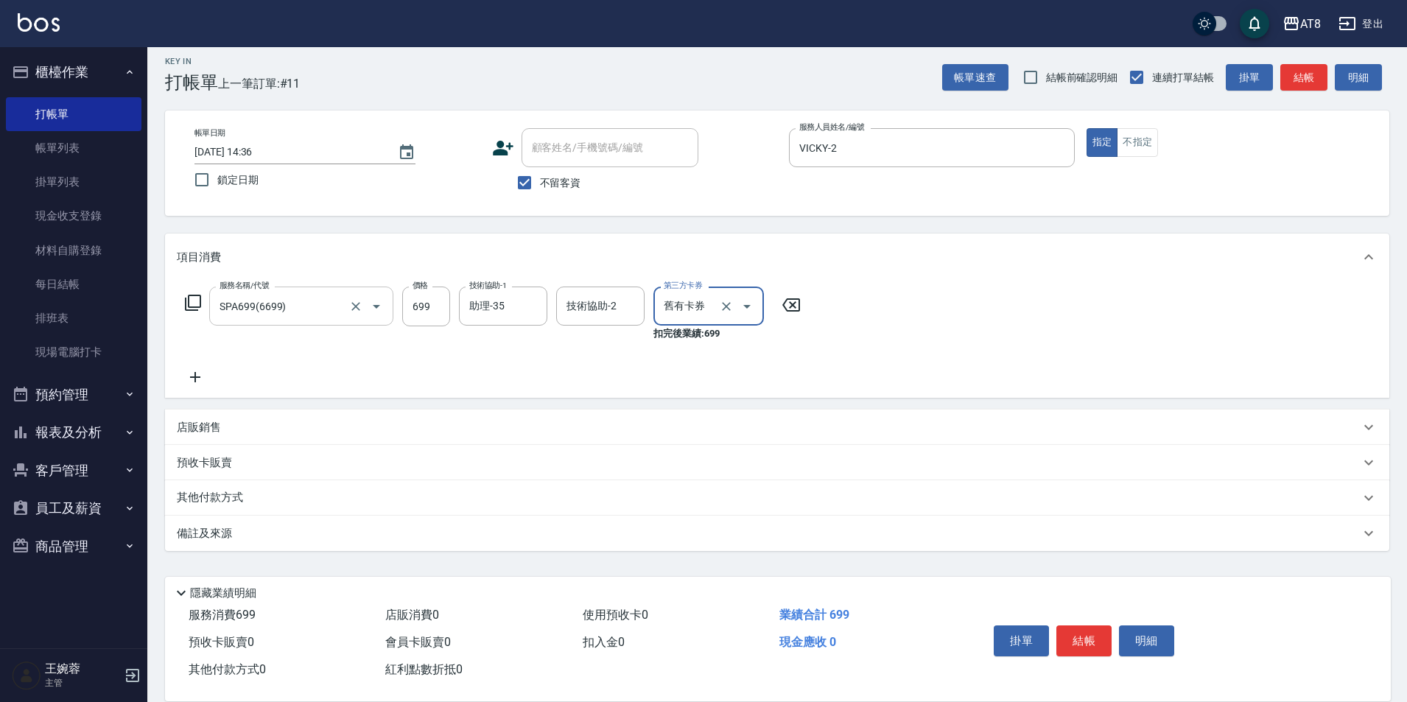
type input "舊有卡券"
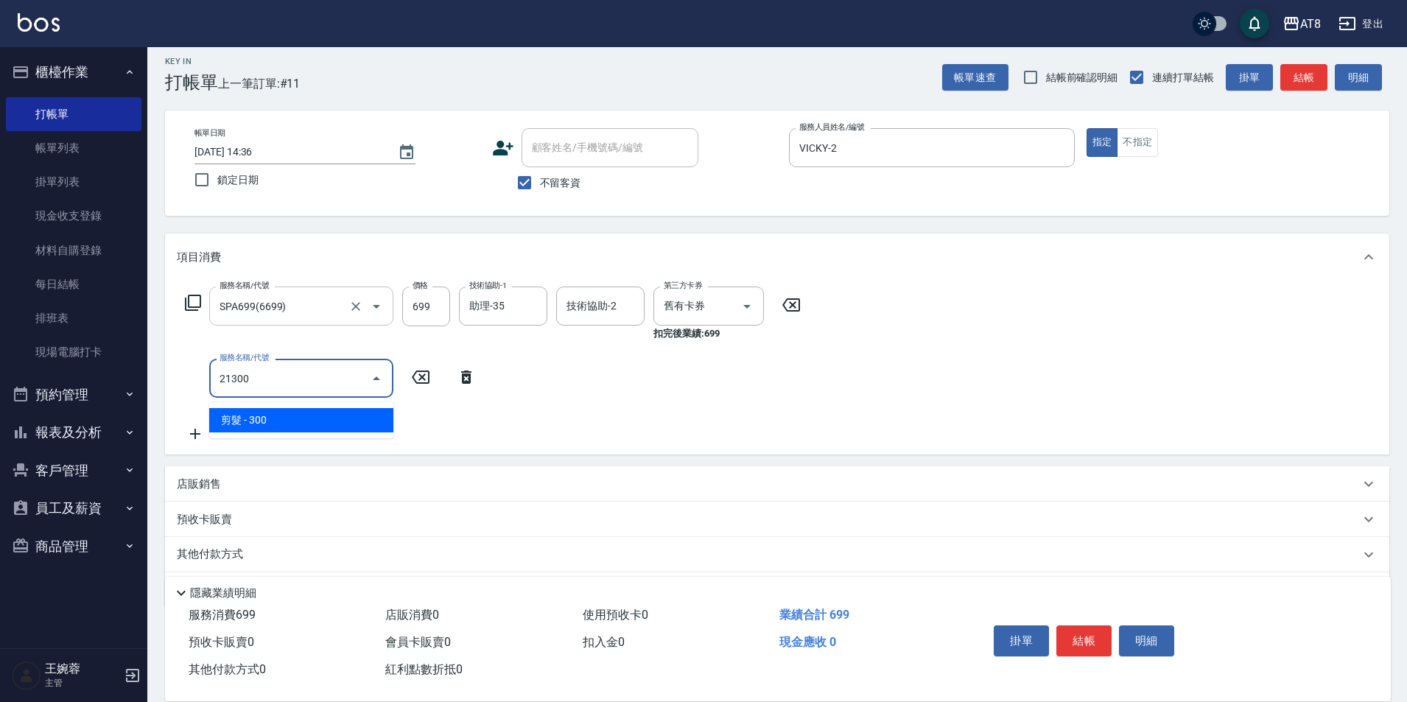
type input "剪髮(21300)"
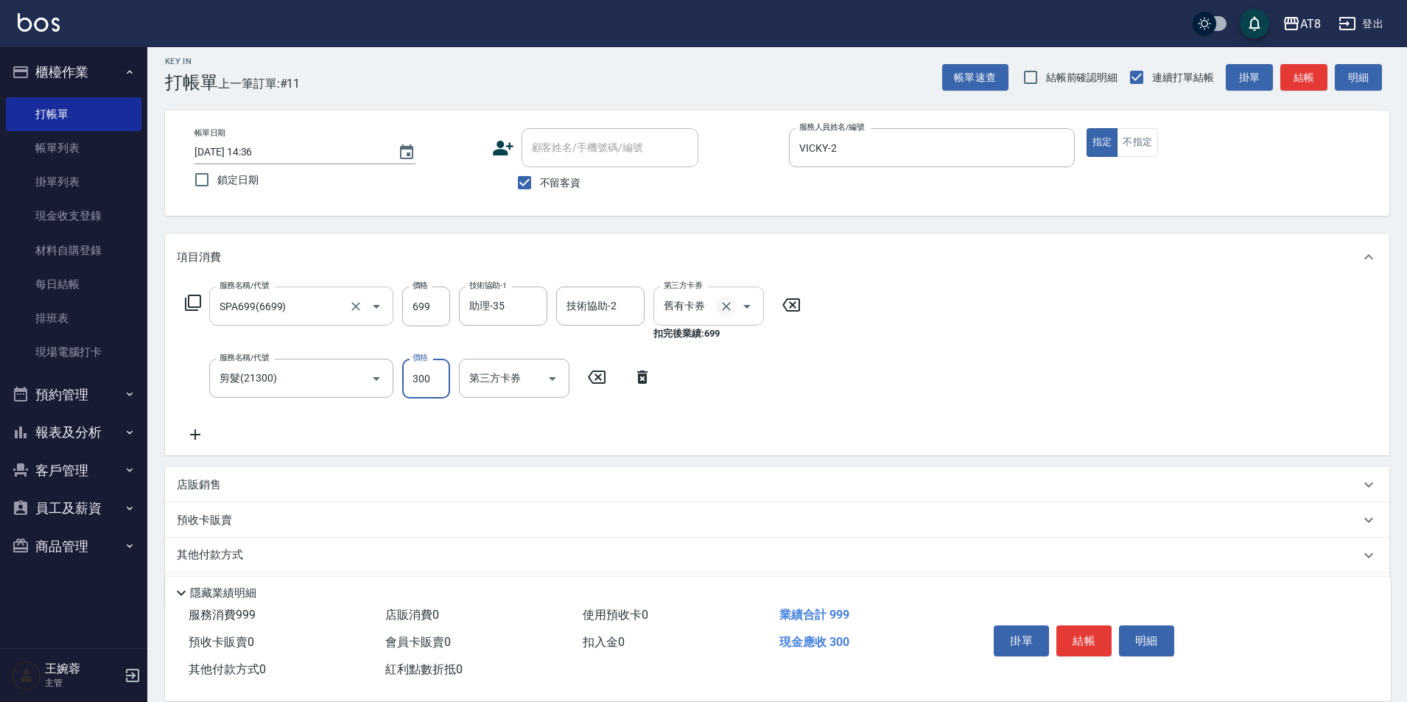
click at [728, 312] on icon "Clear" at bounding box center [726, 306] width 15 height 15
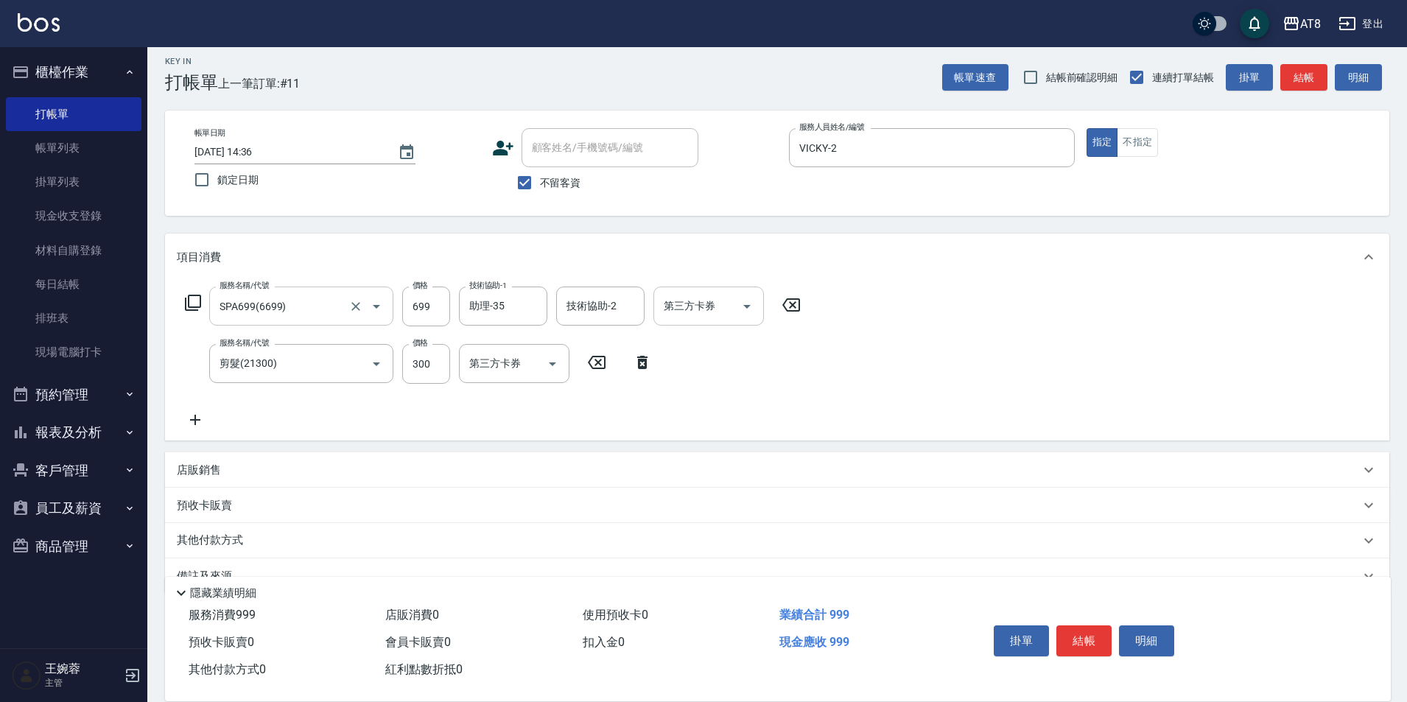
click at [864, 337] on div "服務名稱/代號 SPA699(6699) 服務名稱/代號 價格 699 價格 技術協助-1 助理-35 技術協助-1 技術協助-2 技術協助-2 第三方卡券 …" at bounding box center [777, 361] width 1224 height 160
click at [1081, 625] on button "結帳" at bounding box center [1083, 640] width 55 height 31
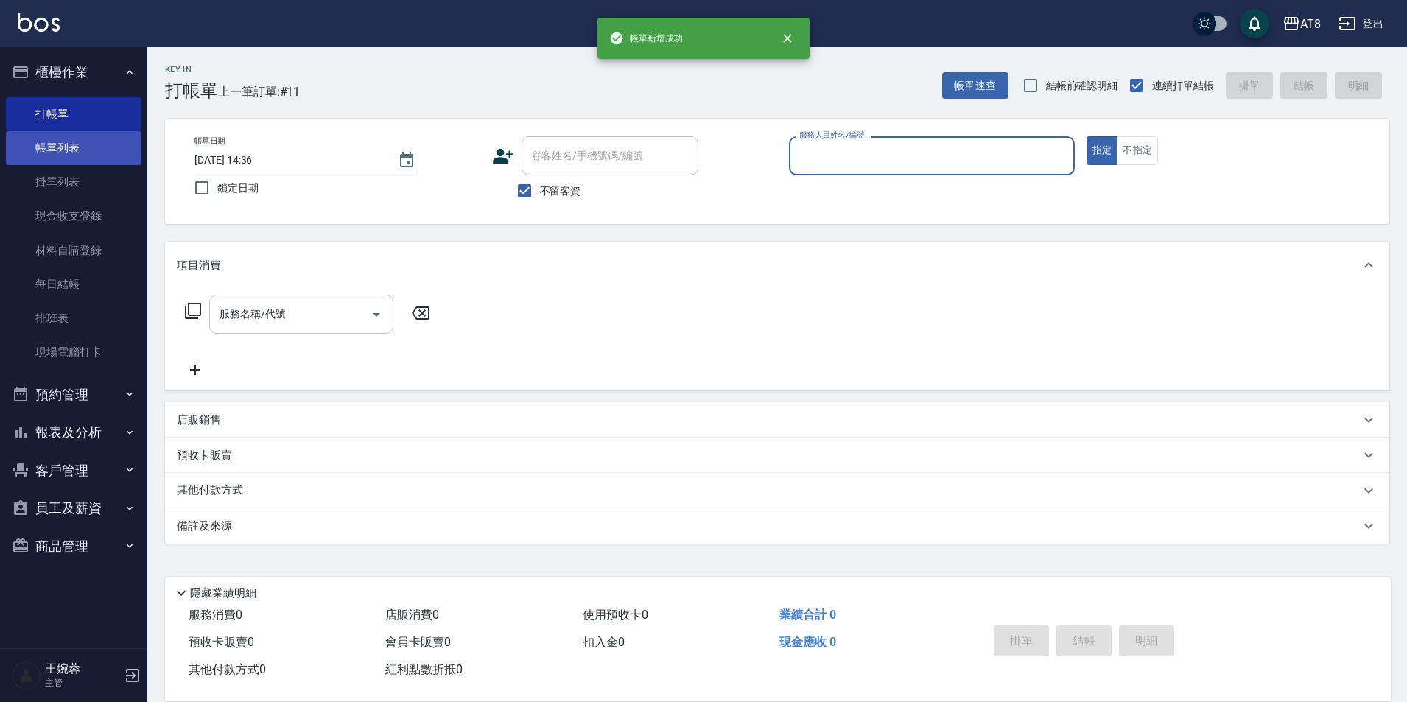
scroll to position [7, 0]
click at [104, 145] on link "帳單列表" at bounding box center [74, 148] width 136 height 34
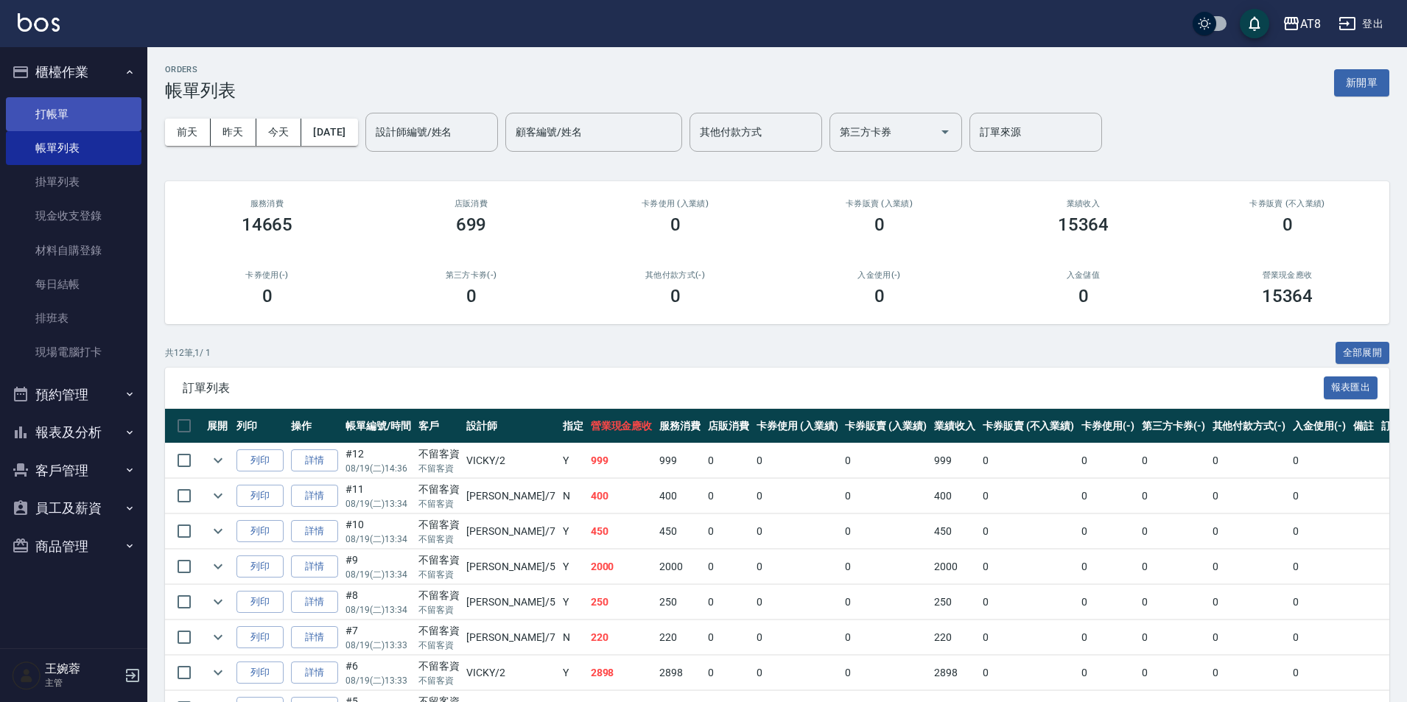
click at [119, 127] on link "打帳單" at bounding box center [74, 114] width 136 height 34
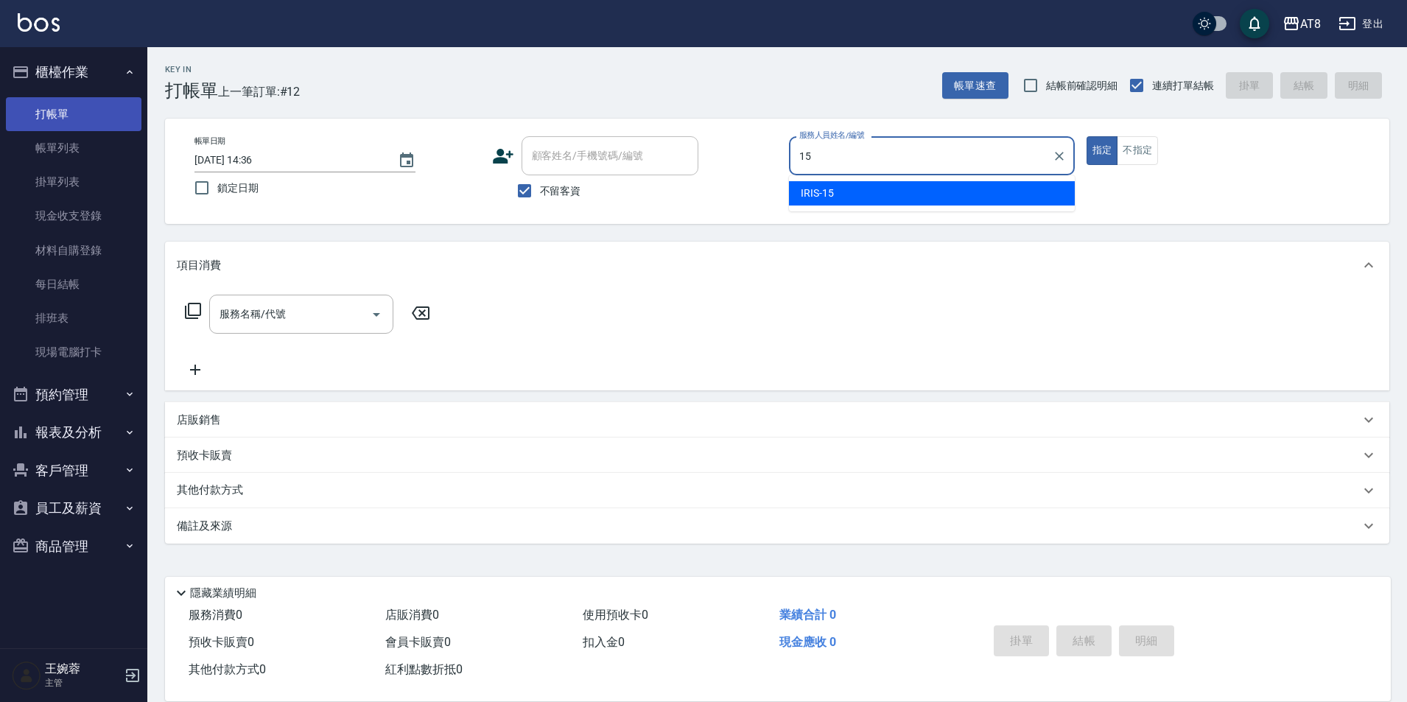
type input "IRIS-15"
type button "true"
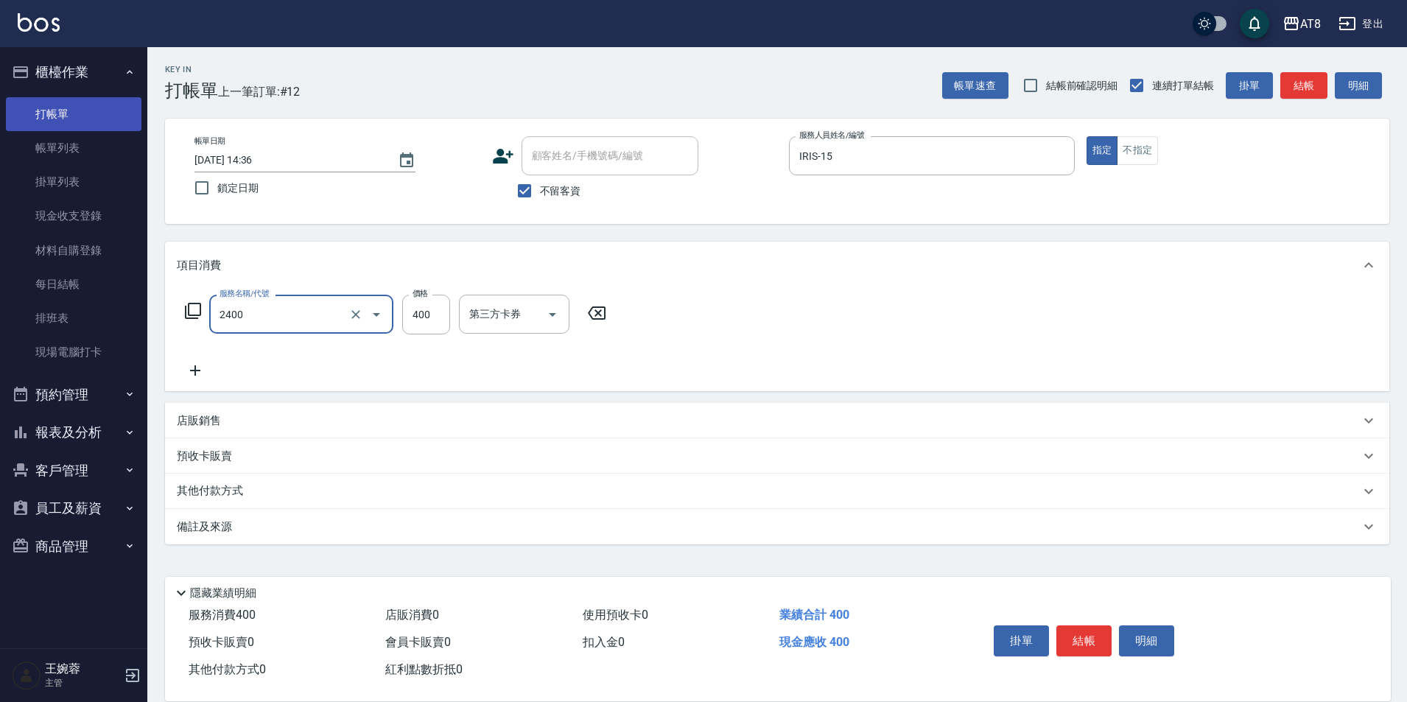
type input "入金洗剪400(2400)"
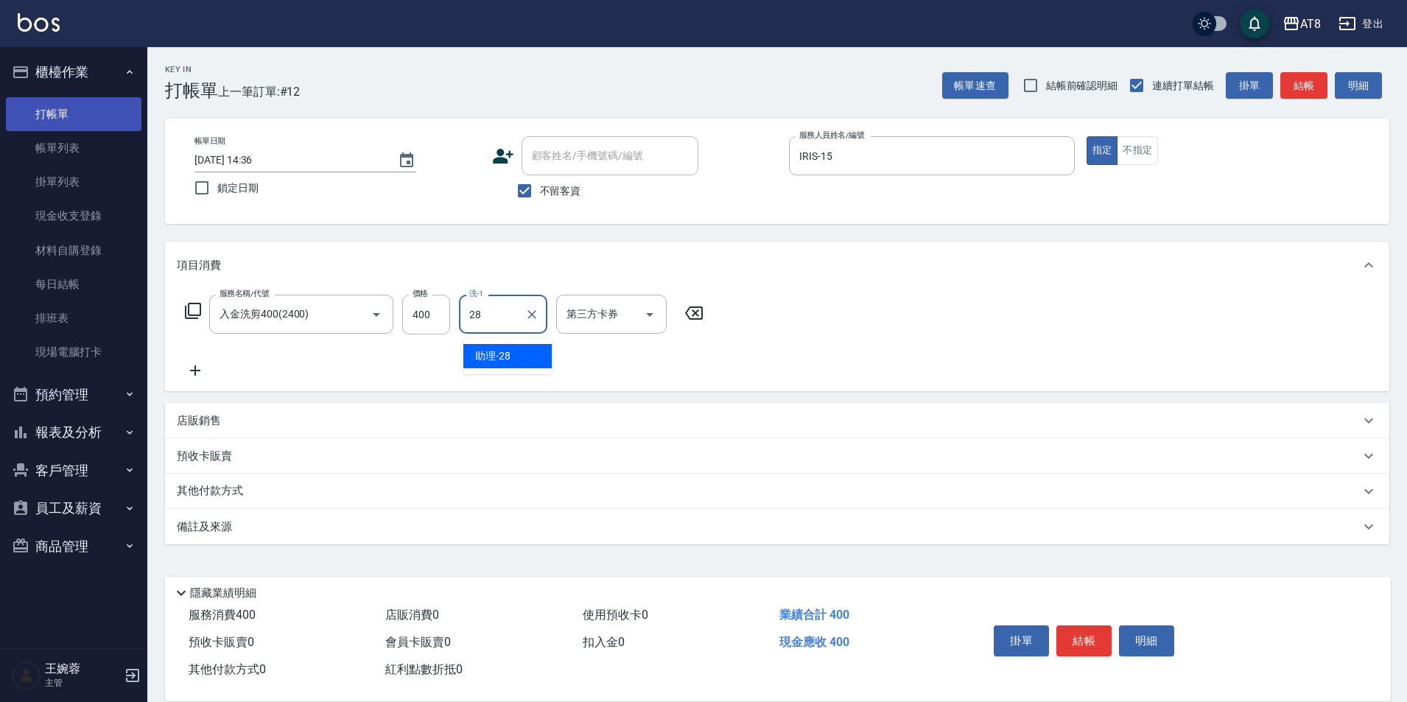
type input "助理-28"
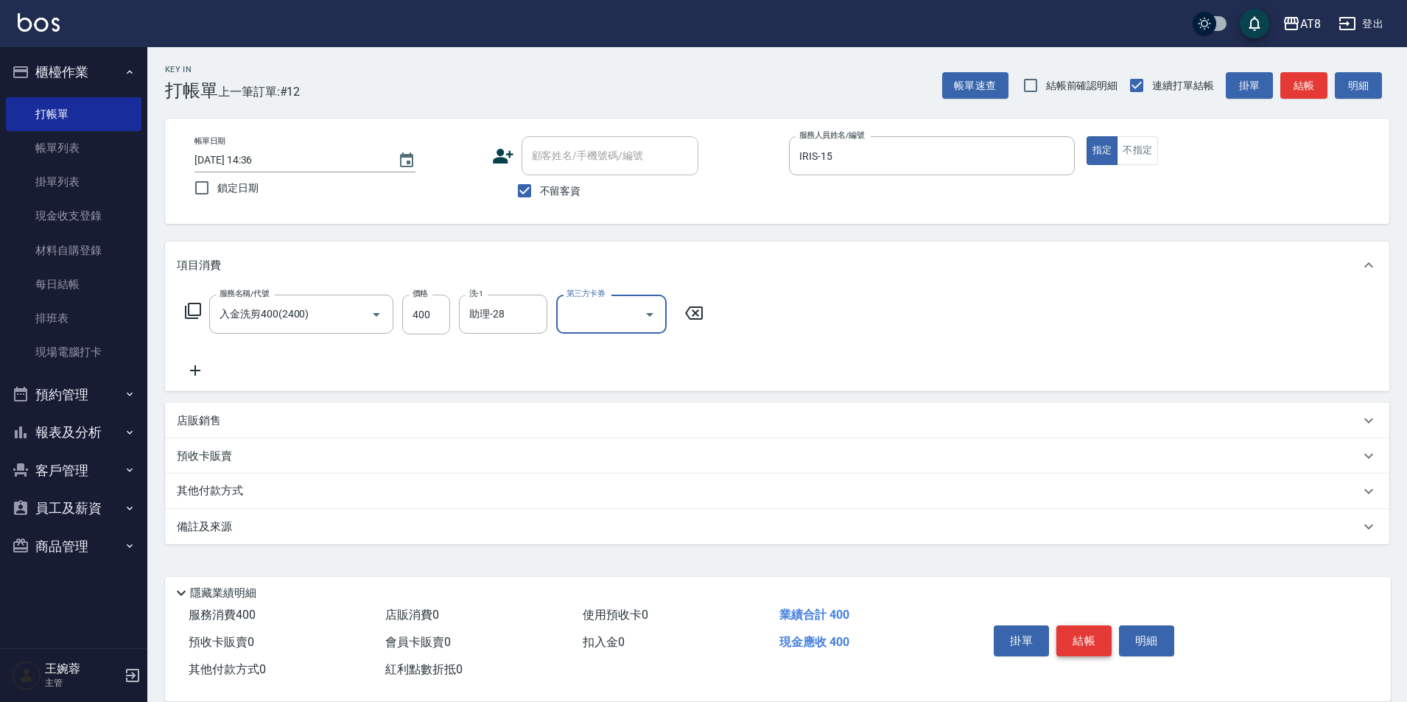
click at [1095, 630] on button "結帳" at bounding box center [1083, 640] width 55 height 31
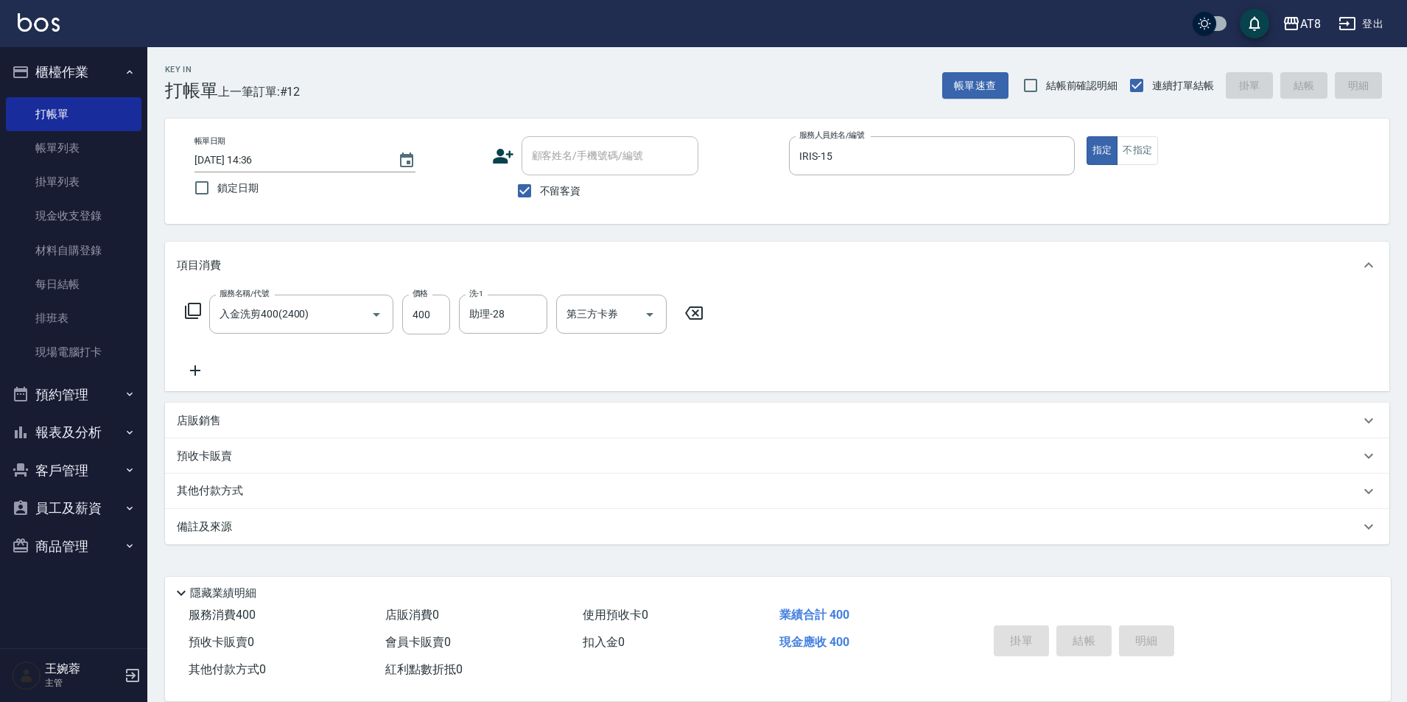
type input "[DATE] 14:37"
